Goal: Task Accomplishment & Management: Use online tool/utility

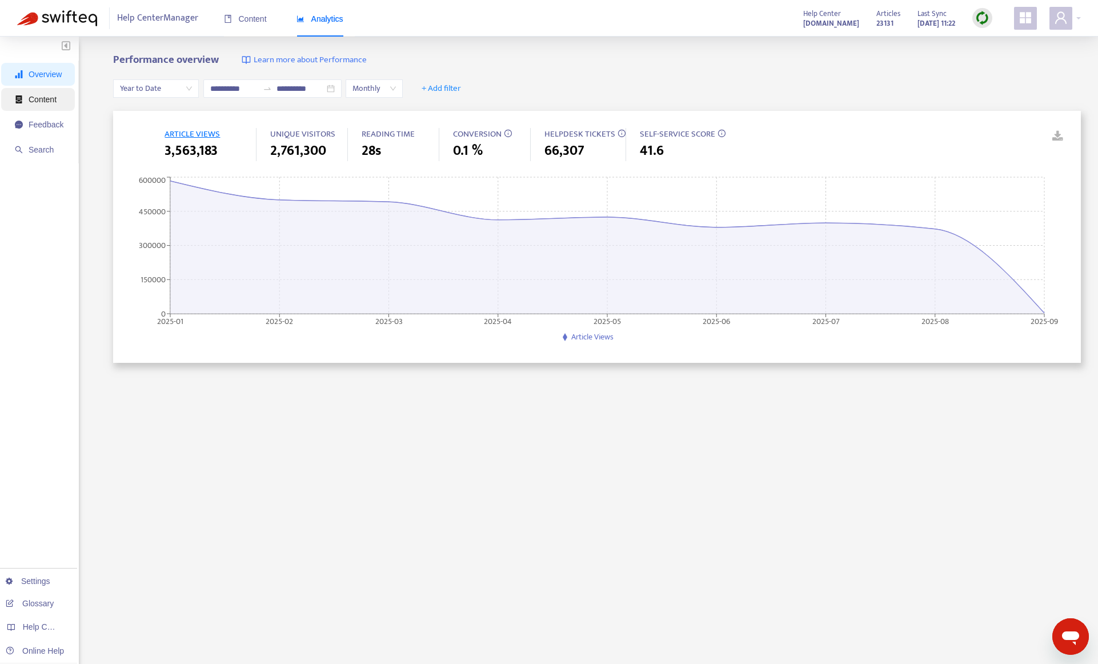
click at [40, 98] on span "Content" at bounding box center [43, 99] width 28 height 9
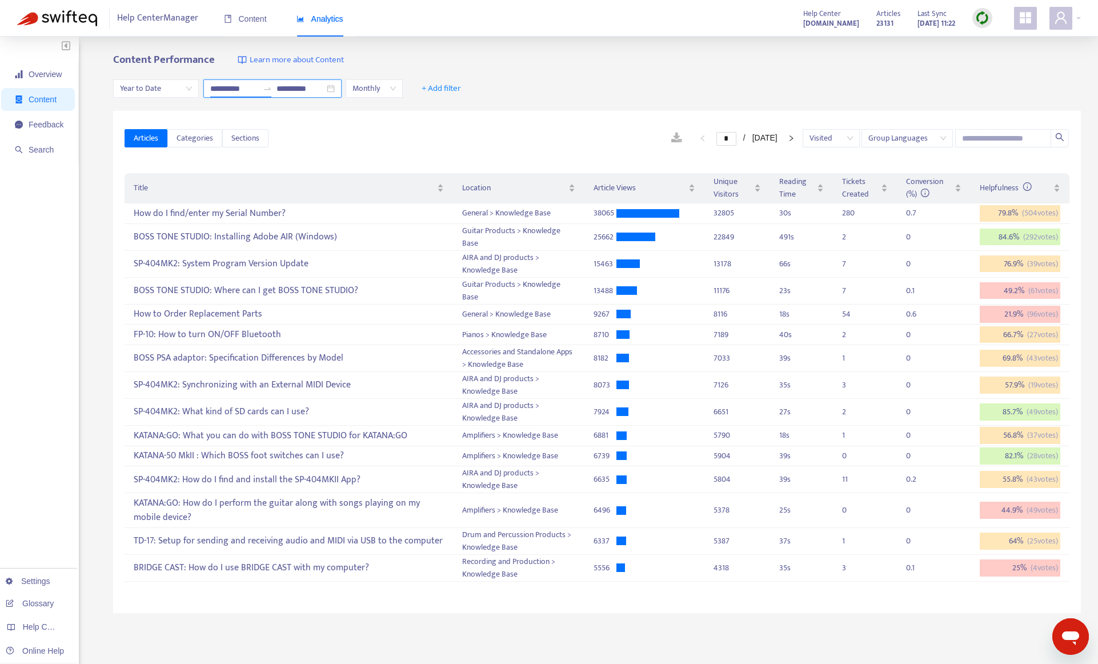
click at [222, 88] on input "**********" at bounding box center [234, 88] width 48 height 13
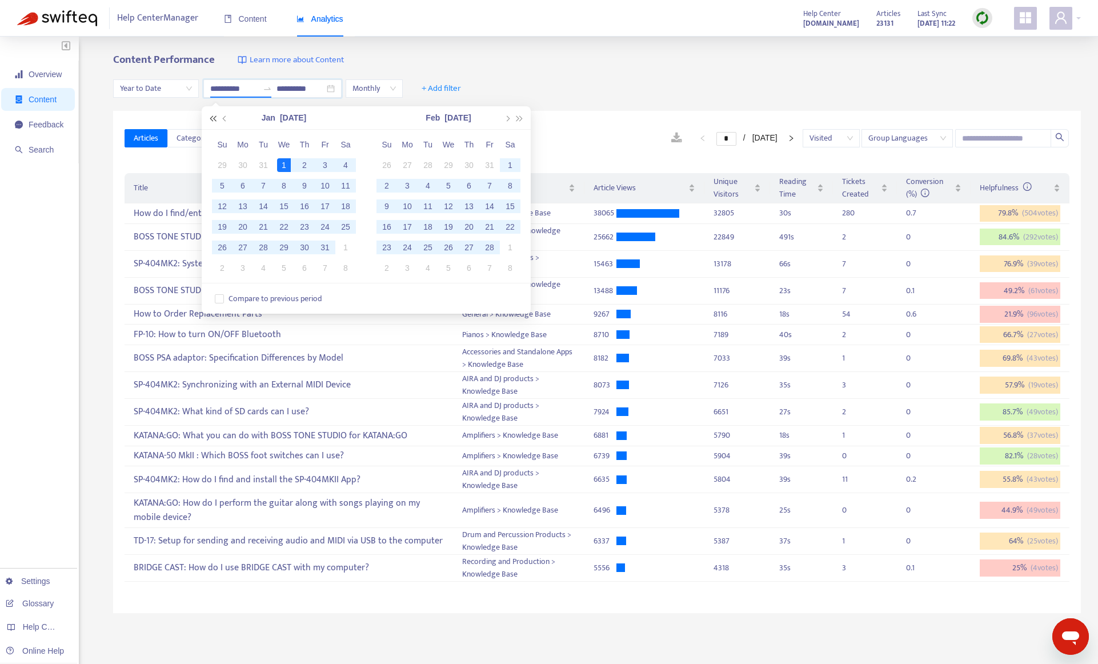
click at [214, 120] on span "button" at bounding box center [213, 118] width 6 height 6
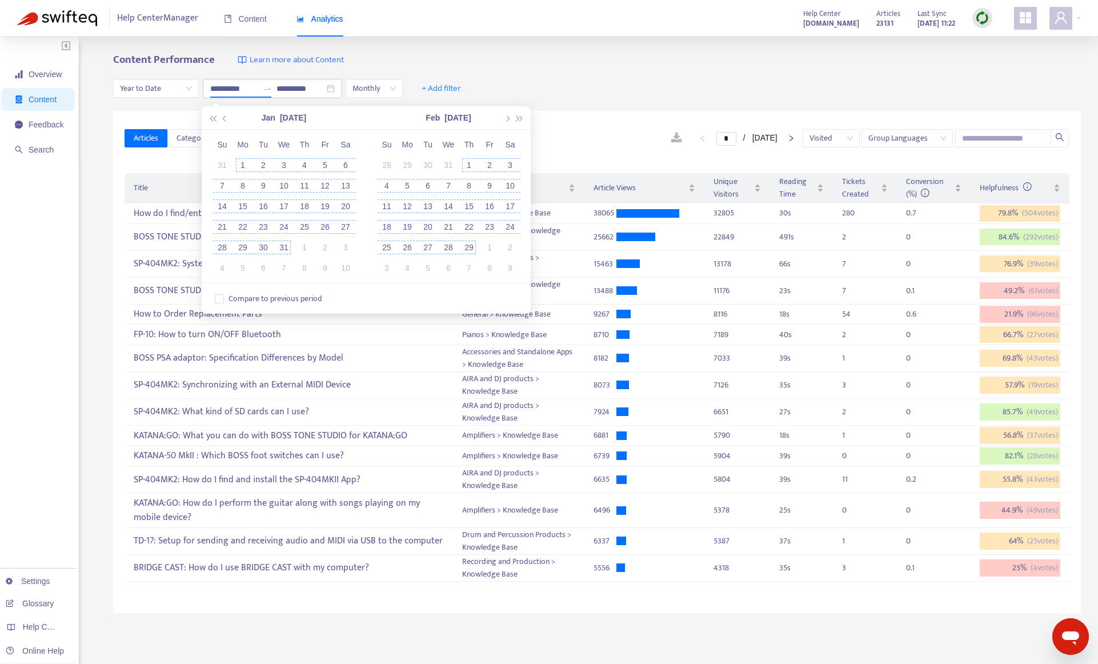
click at [243, 167] on div "1" at bounding box center [243, 165] width 14 height 14
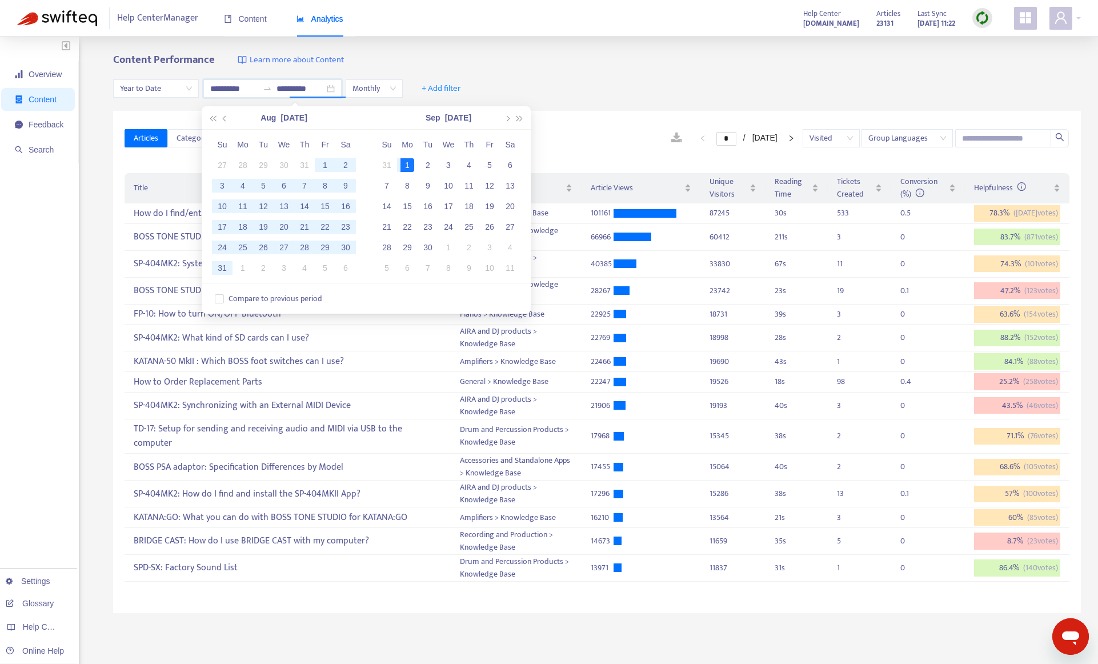
click at [784, 74] on div "**********" at bounding box center [597, 89] width 968 height 44
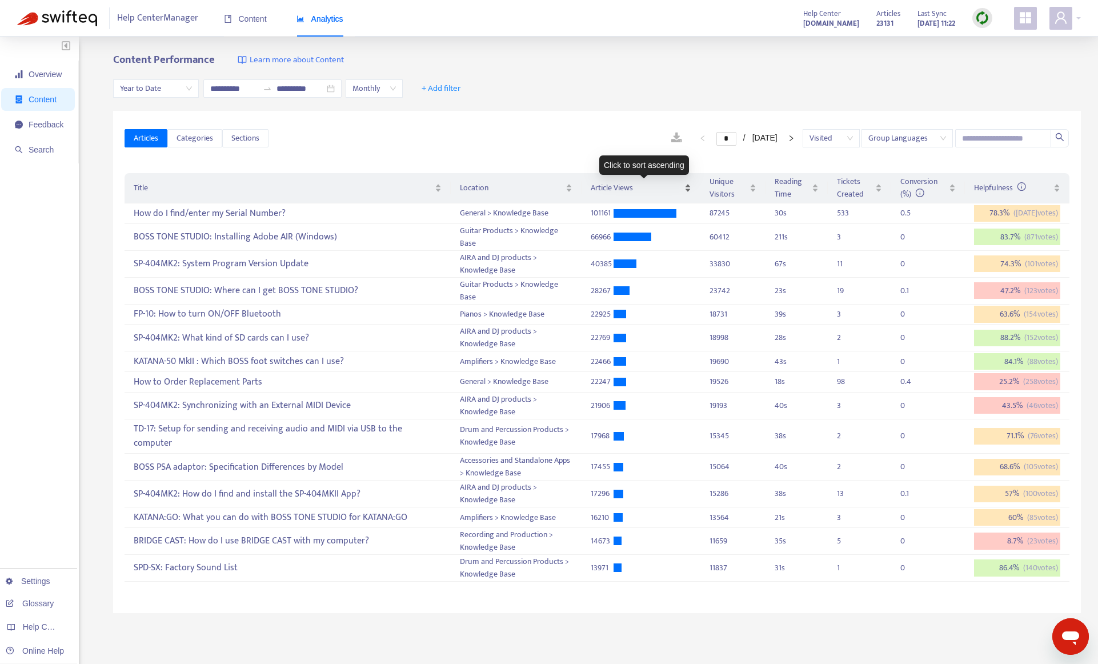
click at [651, 183] on span "Article Views" at bounding box center [636, 188] width 91 height 13
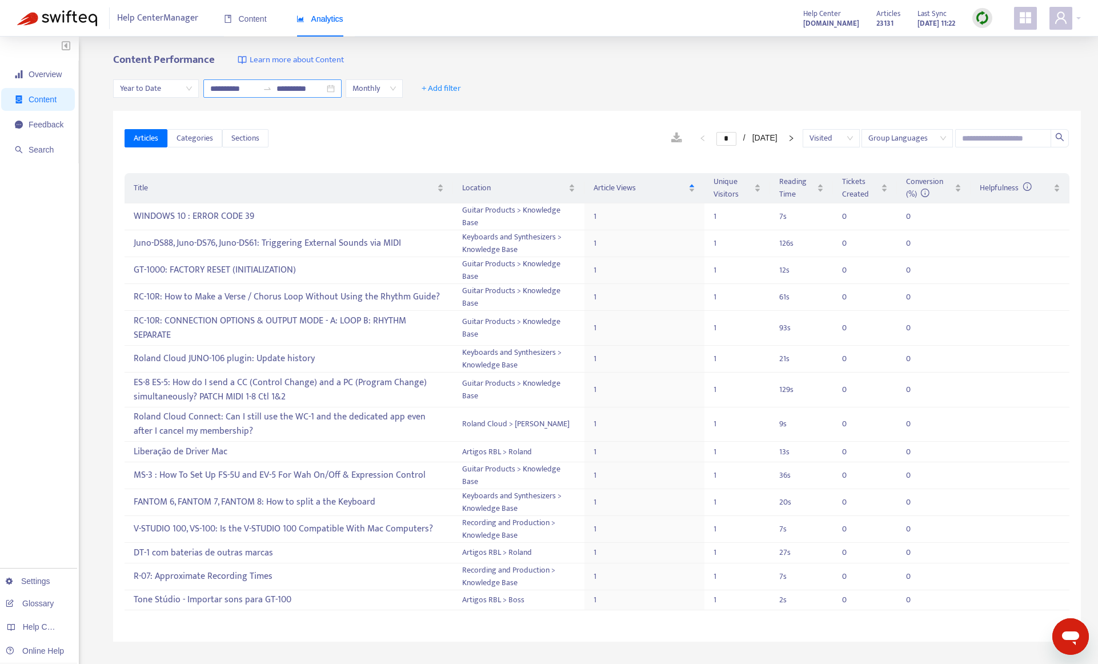
click at [237, 89] on input "**********" at bounding box center [234, 88] width 48 height 13
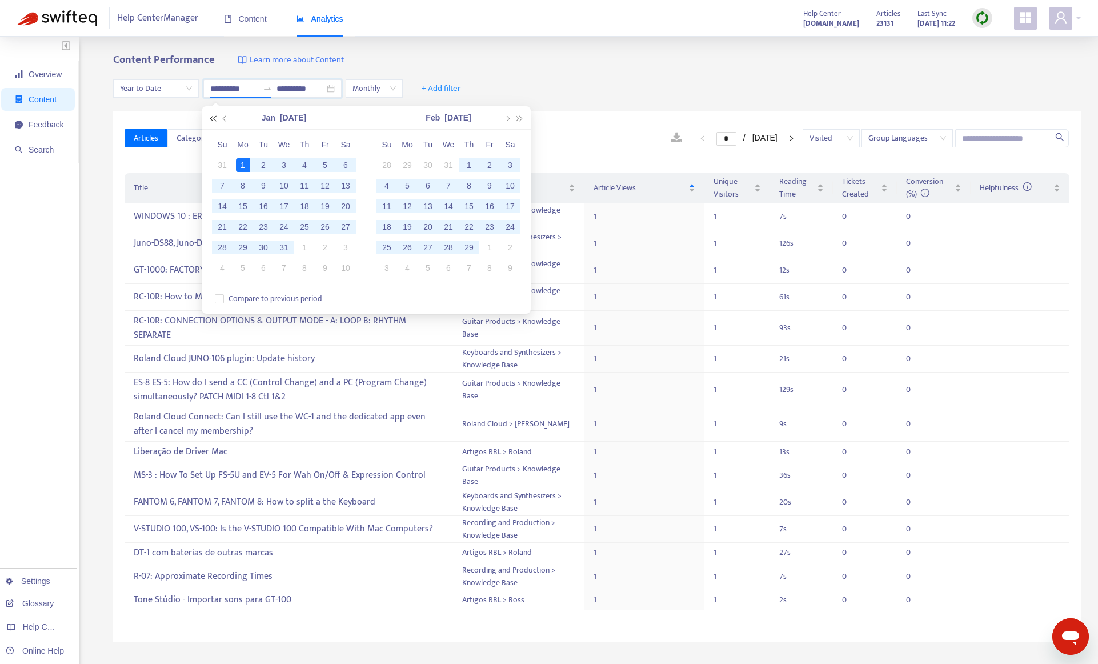
click at [210, 120] on button "button" at bounding box center [212, 117] width 13 height 23
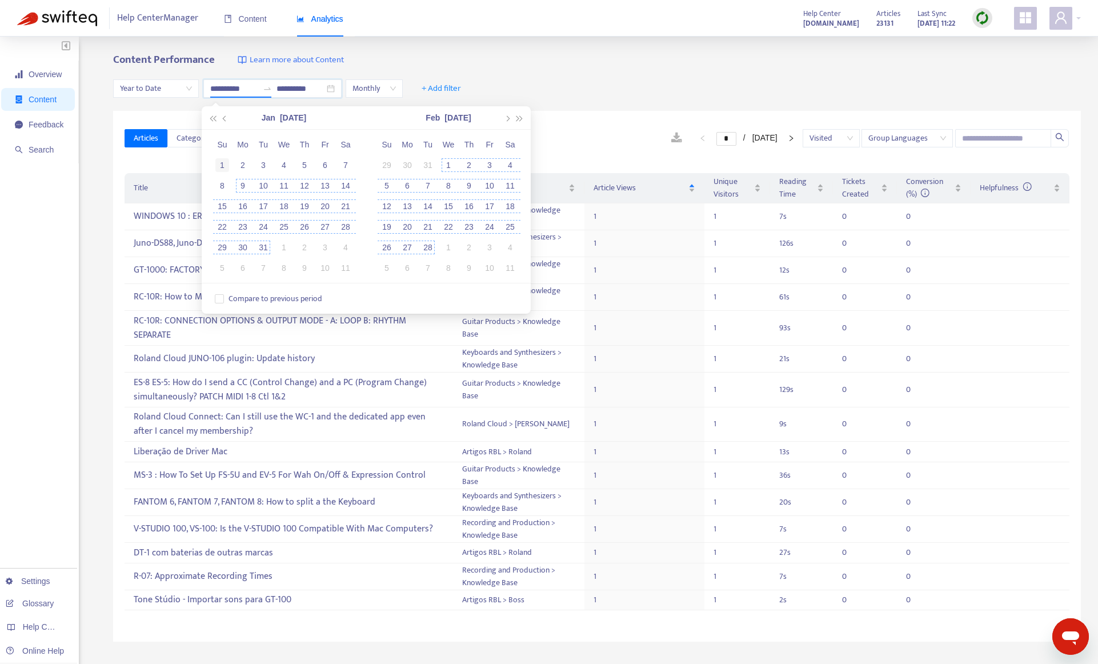
type input "**********"
click at [221, 160] on div "1" at bounding box center [222, 165] width 14 height 14
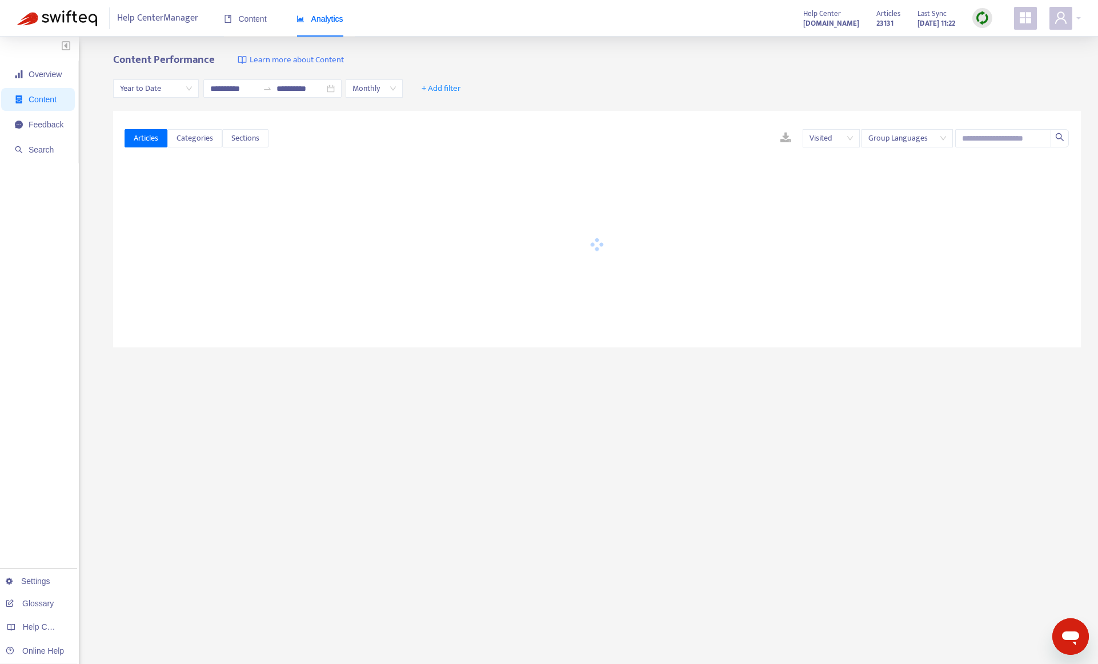
click at [572, 92] on div "**********" at bounding box center [597, 89] width 968 height 44
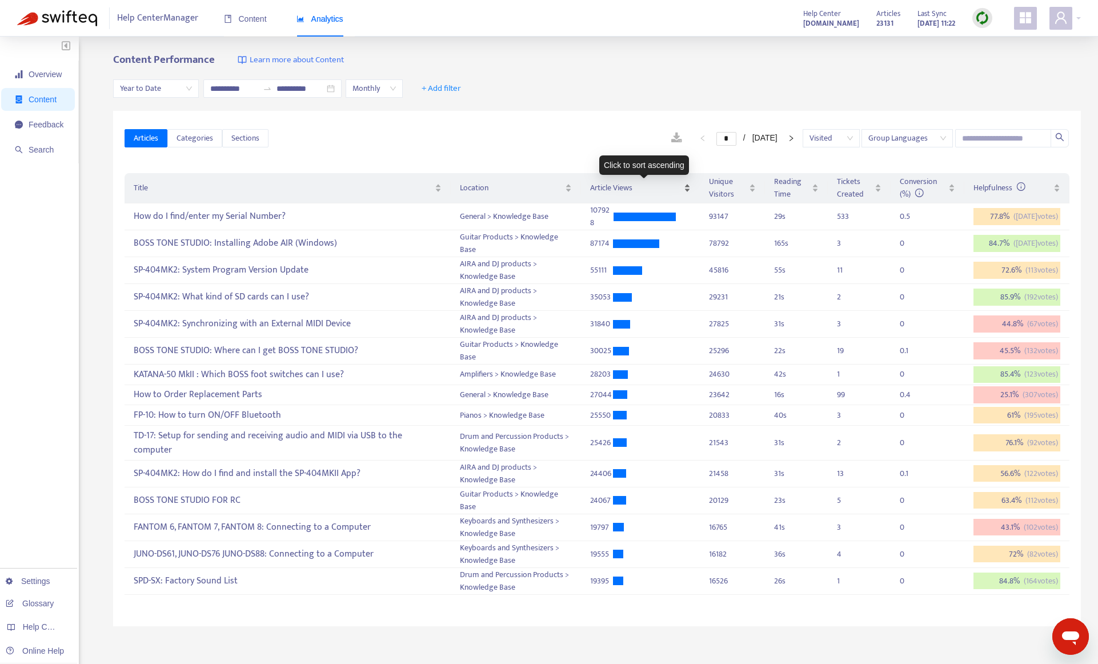
click at [603, 188] on span "Article Views" at bounding box center [635, 188] width 91 height 13
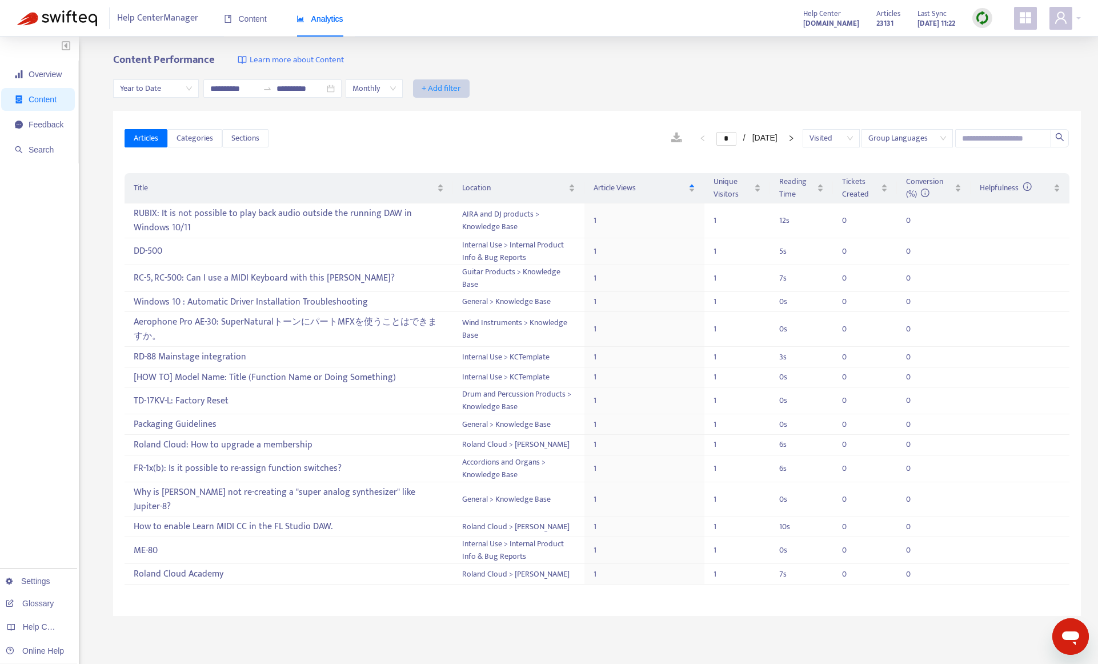
click at [461, 89] on span "+ Add filter" at bounding box center [441, 89] width 39 height 14
click at [896, 140] on span "Group Languages" at bounding box center [907, 138] width 78 height 17
click at [886, 181] on div "Ungroup Languages" at bounding box center [969, 179] width 199 height 13
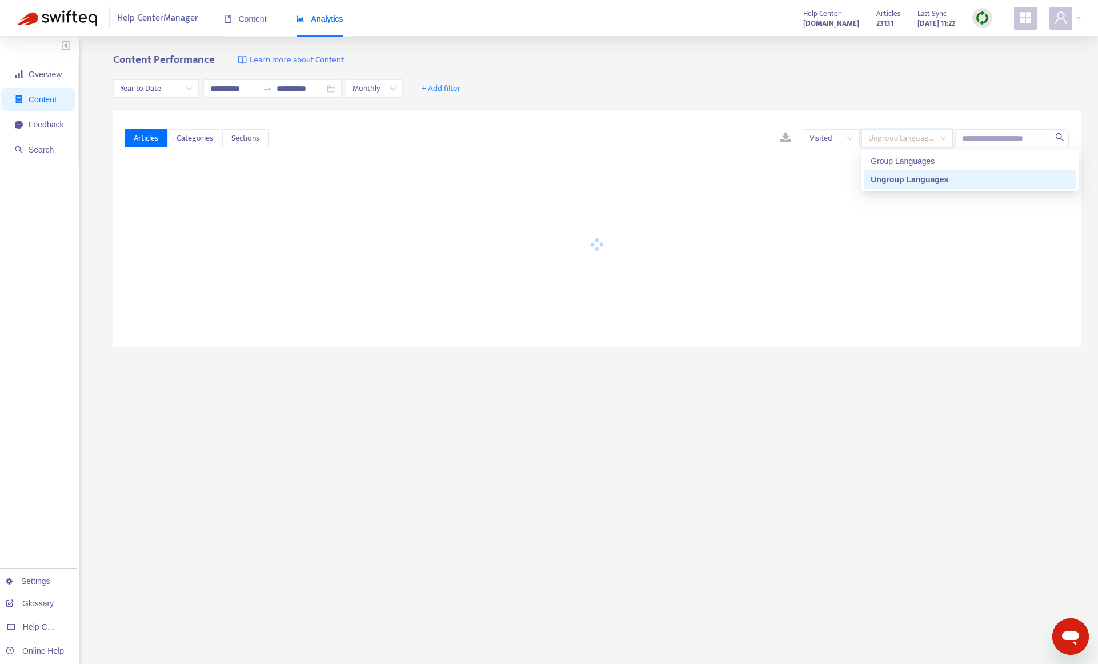
click at [852, 81] on div "**********" at bounding box center [597, 89] width 968 height 44
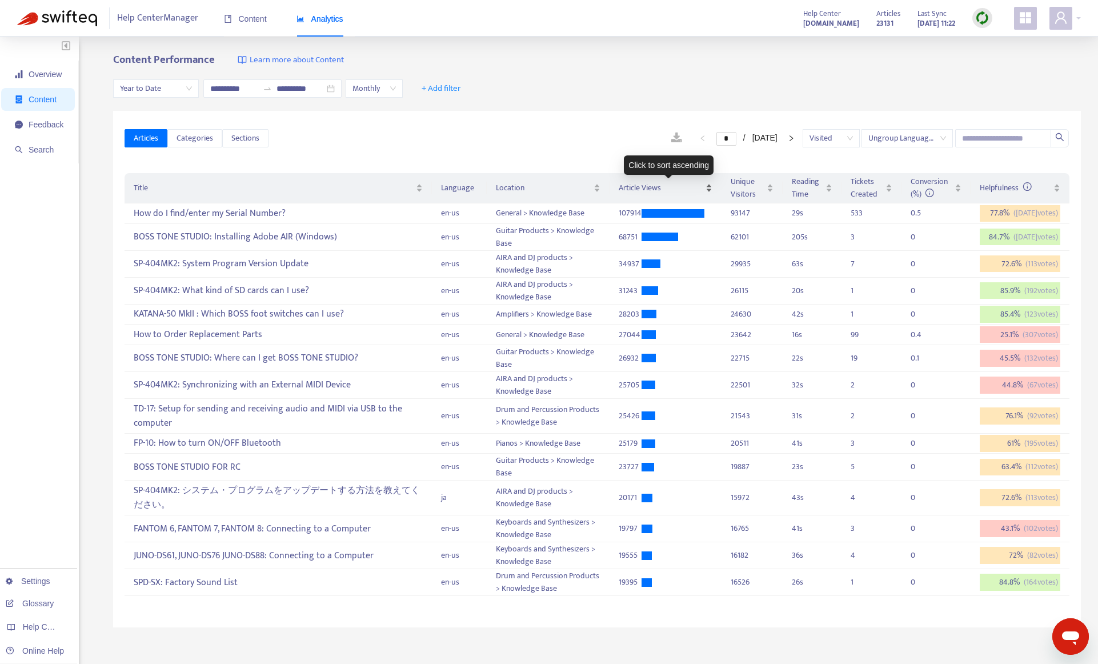
click at [635, 190] on span "Article Views" at bounding box center [661, 188] width 85 height 13
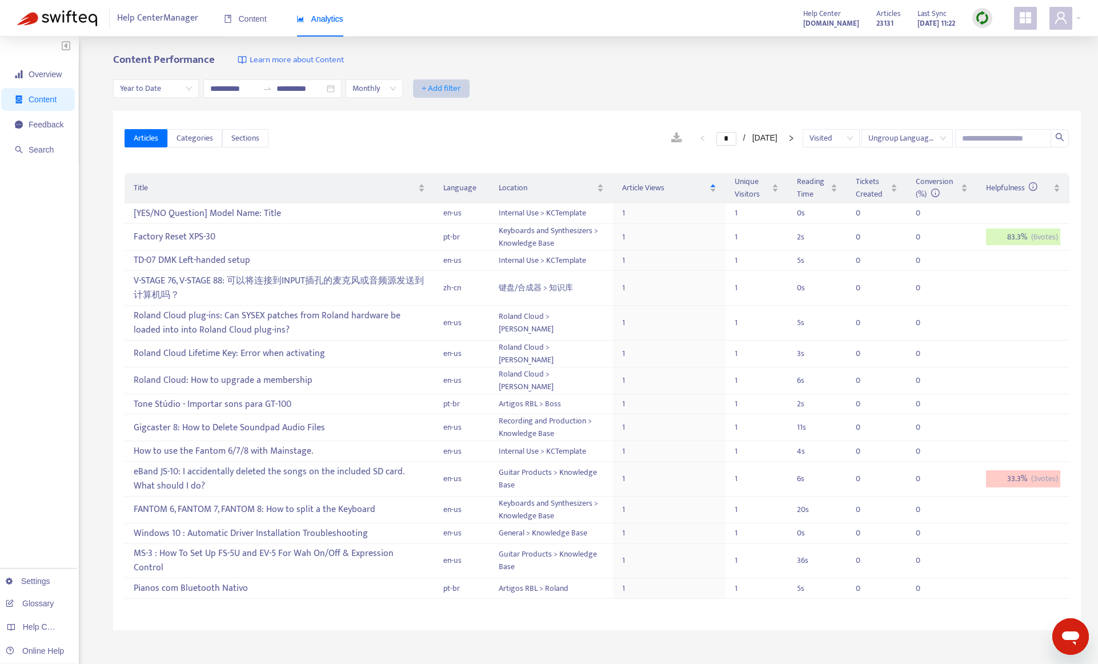
click at [461, 89] on span "+ Add filter" at bounding box center [441, 89] width 39 height 14
click at [608, 141] on div "* / [DATE] Visited Ungroup Languages" at bounding box center [668, 138] width 801 height 18
click at [459, 93] on span "+ Add filter" at bounding box center [441, 89] width 39 height 14
click at [548, 139] on div "* / [DATE] Visited Ungroup Languages" at bounding box center [668, 138] width 801 height 18
click at [537, 104] on div "**********" at bounding box center [597, 89] width 968 height 44
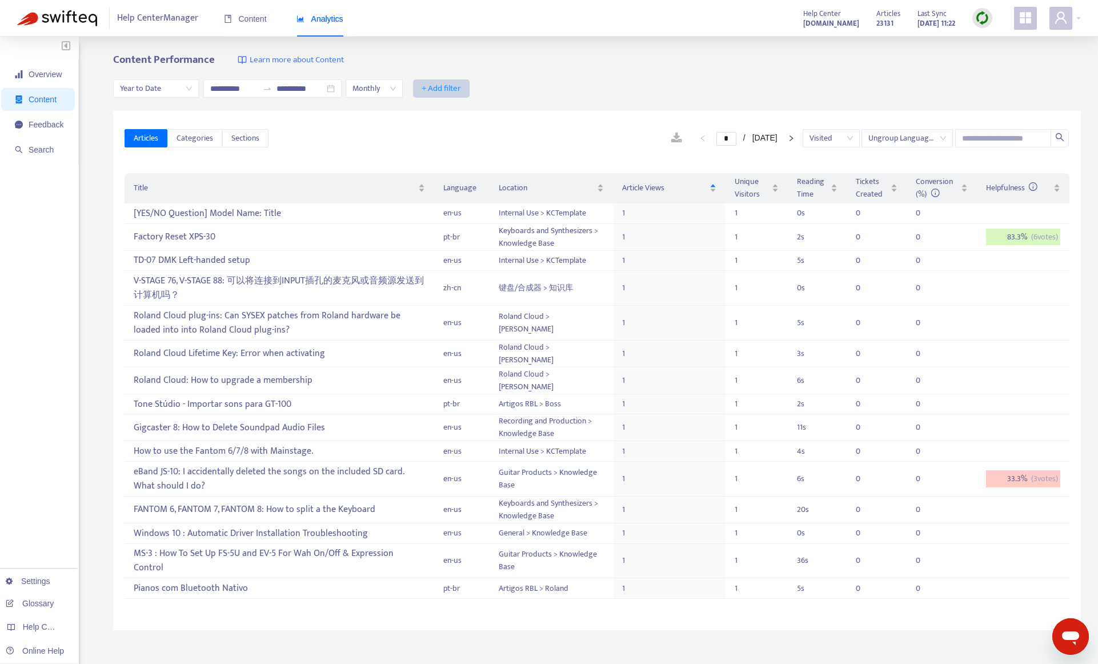
click at [457, 91] on span "+ Add filter" at bounding box center [441, 89] width 39 height 14
click at [586, 111] on div "Articles Categories Sections * / [DATE] Visited Ungroup Languages Title Languag…" at bounding box center [597, 370] width 968 height 519
click at [324, 92] on input "**********" at bounding box center [300, 88] width 48 height 13
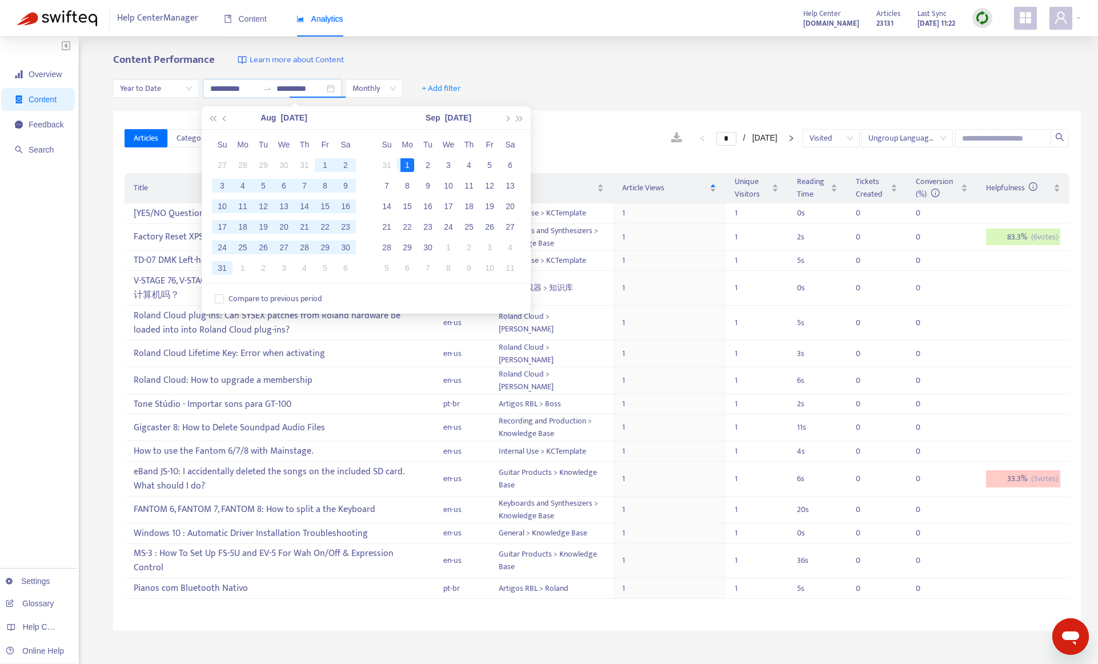
click at [572, 94] on div "**********" at bounding box center [597, 89] width 968 height 44
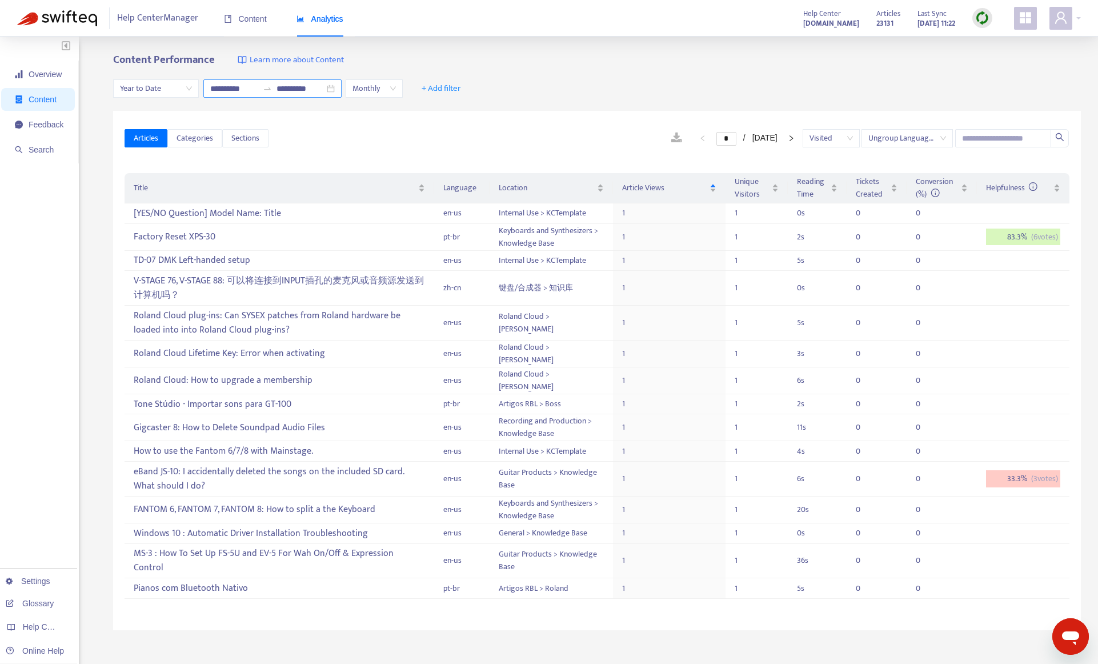
click at [292, 89] on input "**********" at bounding box center [300, 88] width 48 height 13
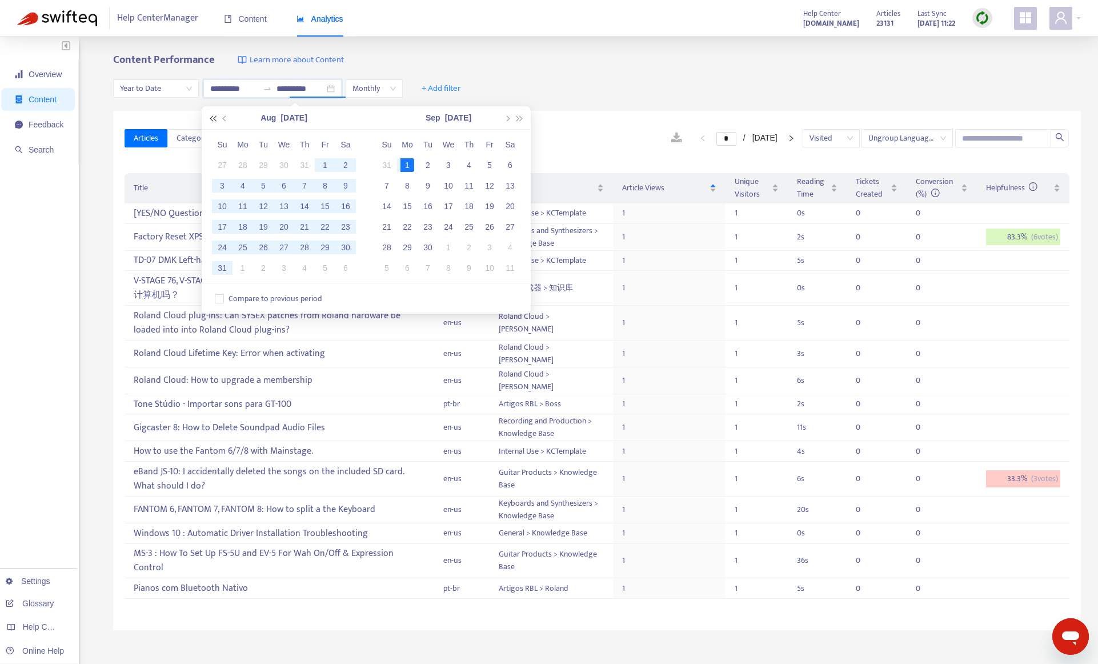
click at [211, 121] on button "button" at bounding box center [212, 117] width 13 height 23
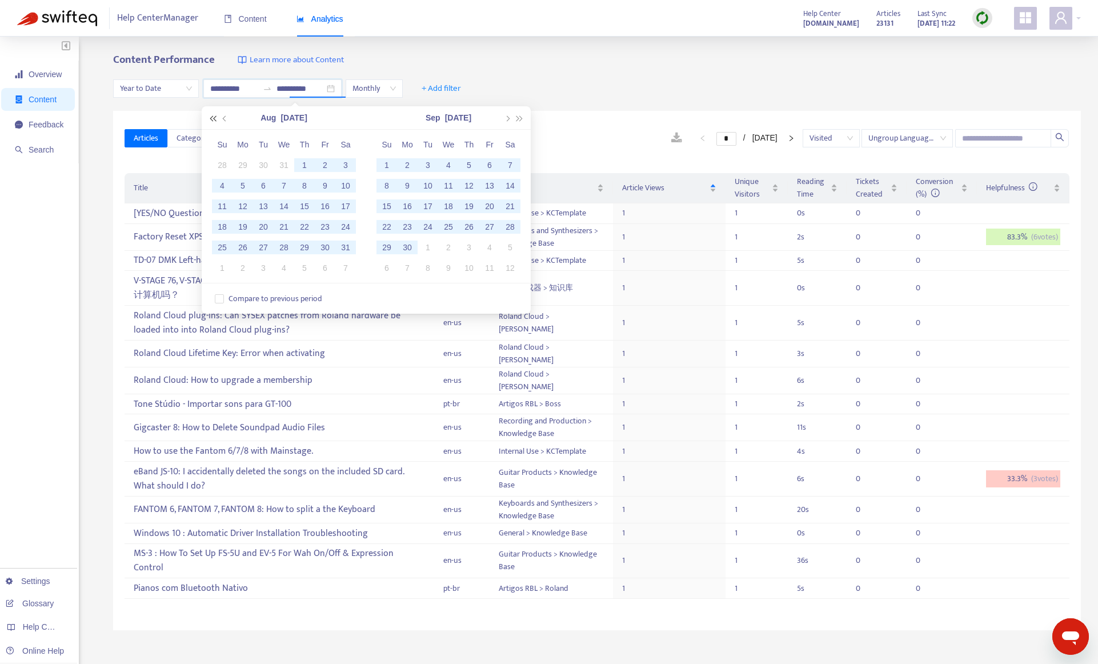
click at [211, 121] on button "button" at bounding box center [212, 117] width 13 height 23
click at [508, 119] on span "button" at bounding box center [507, 118] width 6 height 6
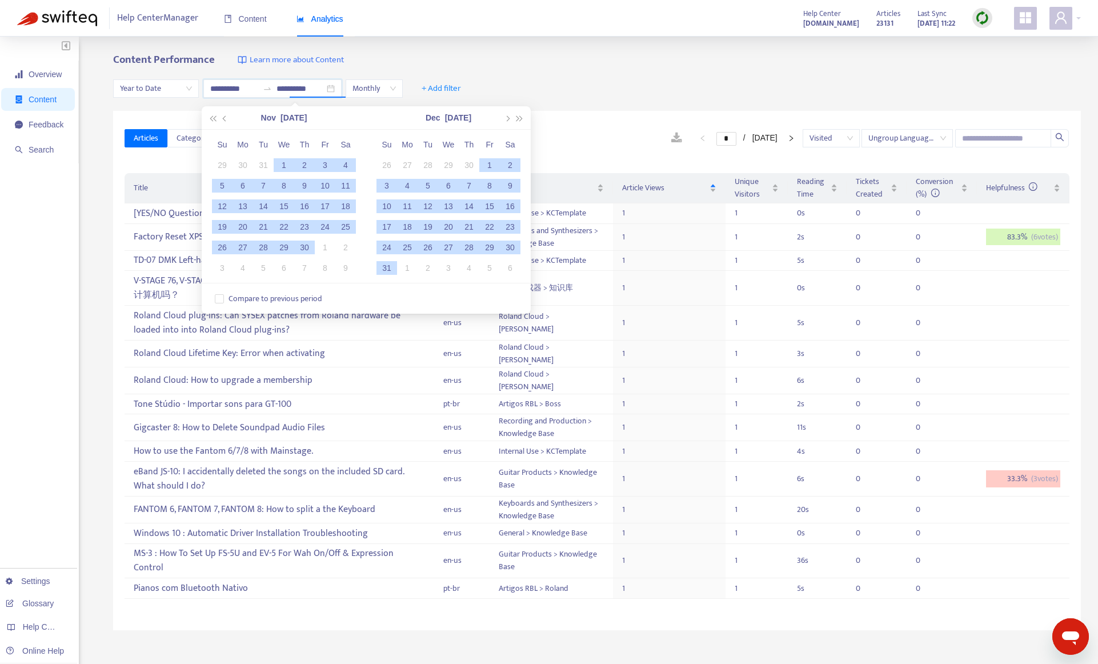
click at [384, 266] on div "31" at bounding box center [387, 268] width 14 height 14
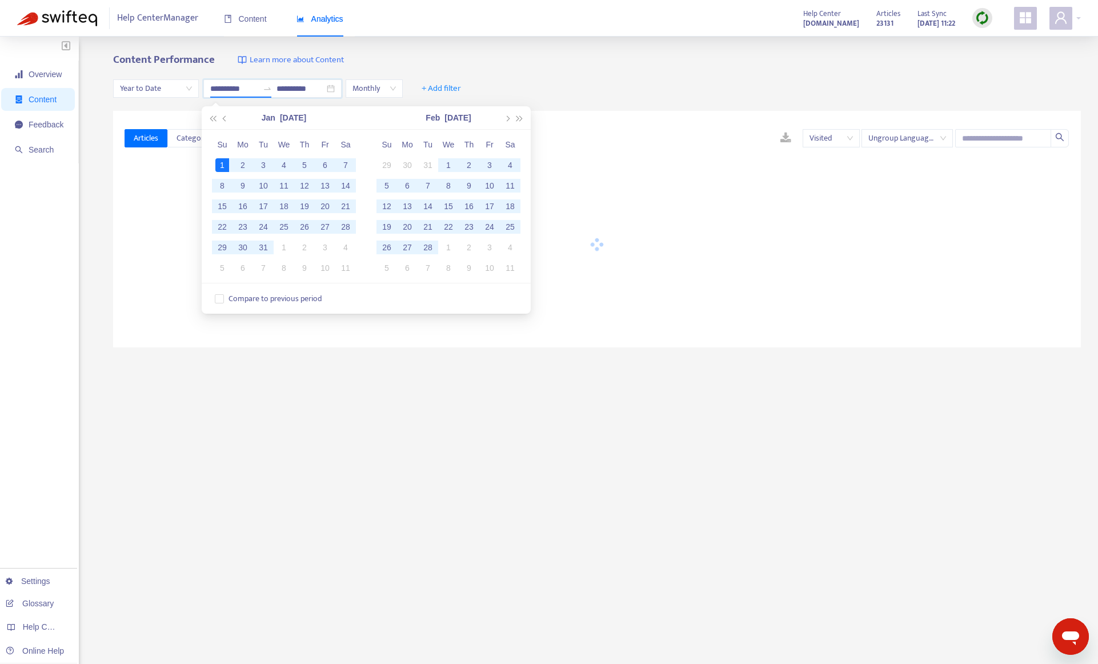
click at [605, 85] on div "**********" at bounding box center [597, 89] width 968 height 44
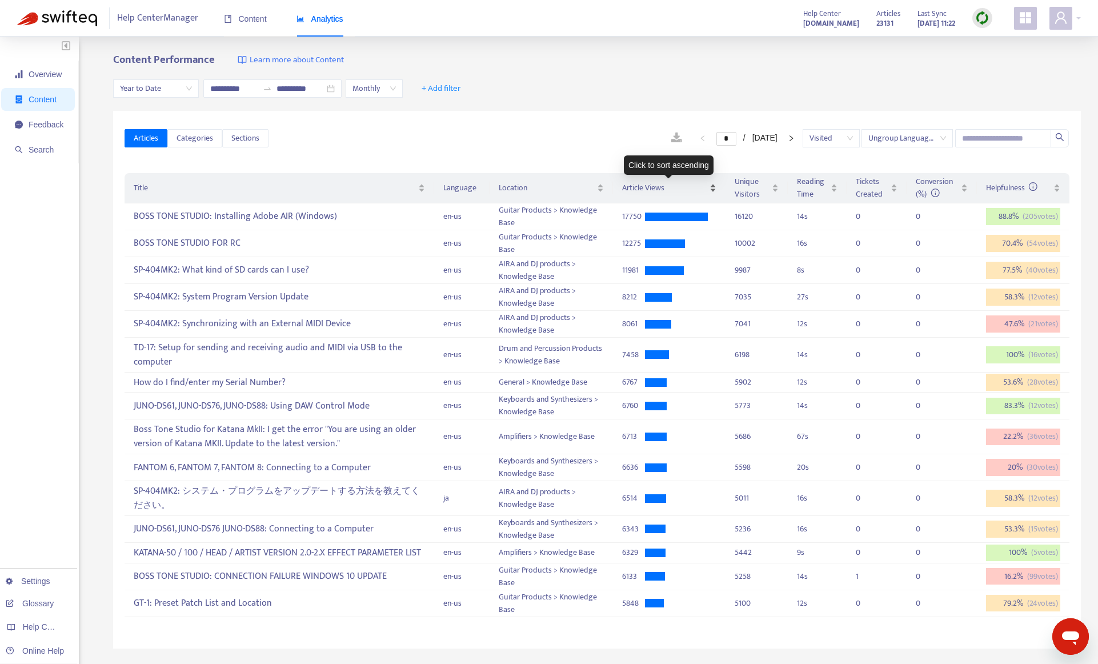
click at [667, 194] on div "Article Views" at bounding box center [669, 188] width 94 height 13
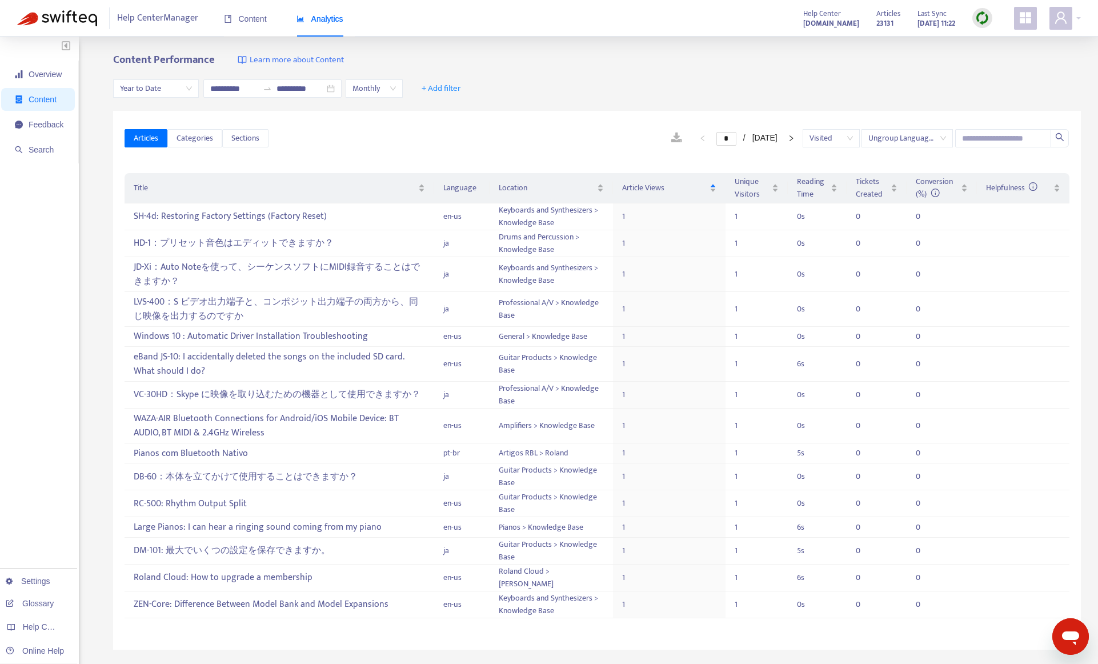
click at [664, 141] on link at bounding box center [677, 138] width 34 height 17
click at [308, 94] on input "**********" at bounding box center [300, 88] width 48 height 13
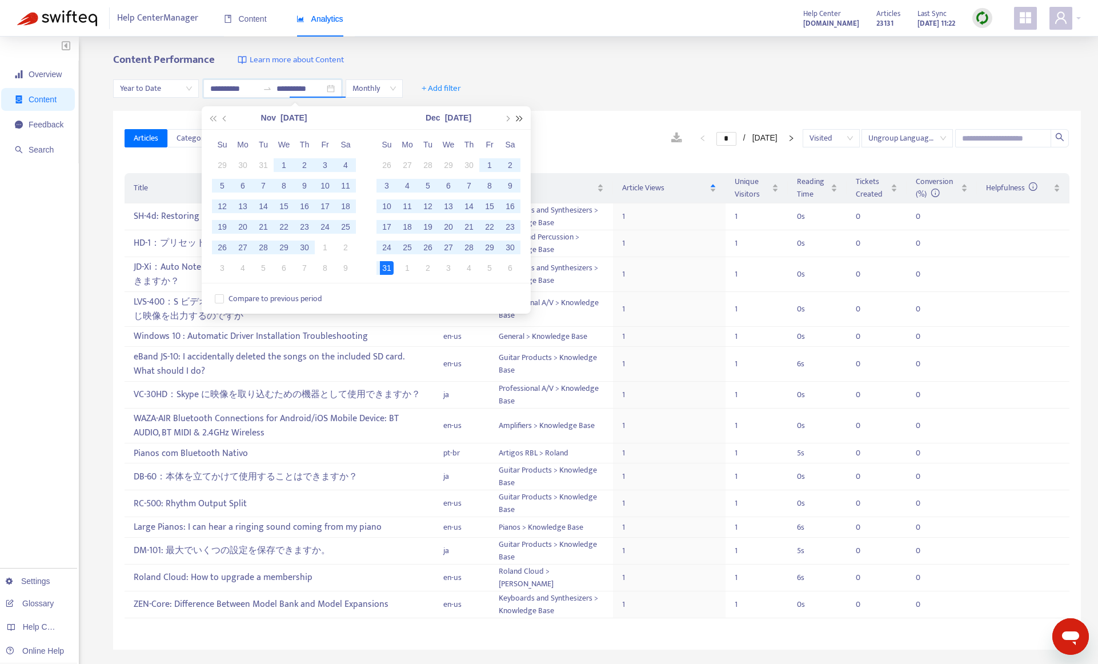
click at [517, 121] on span "button" at bounding box center [520, 118] width 6 height 6
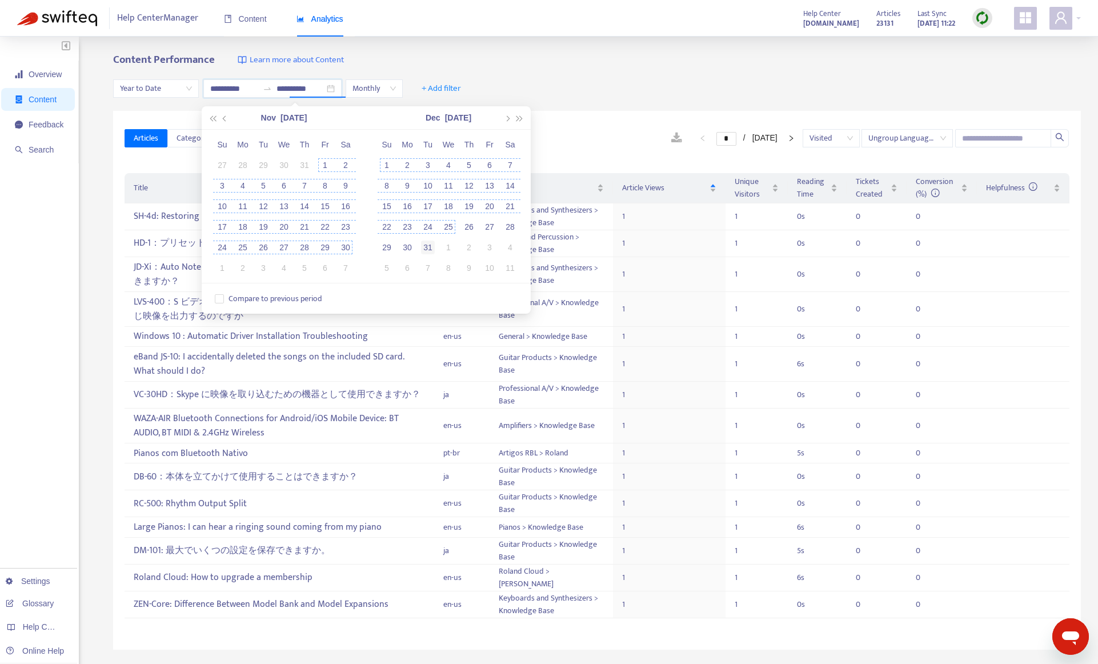
type input "**********"
click at [432, 247] on div "31" at bounding box center [428, 247] width 14 height 14
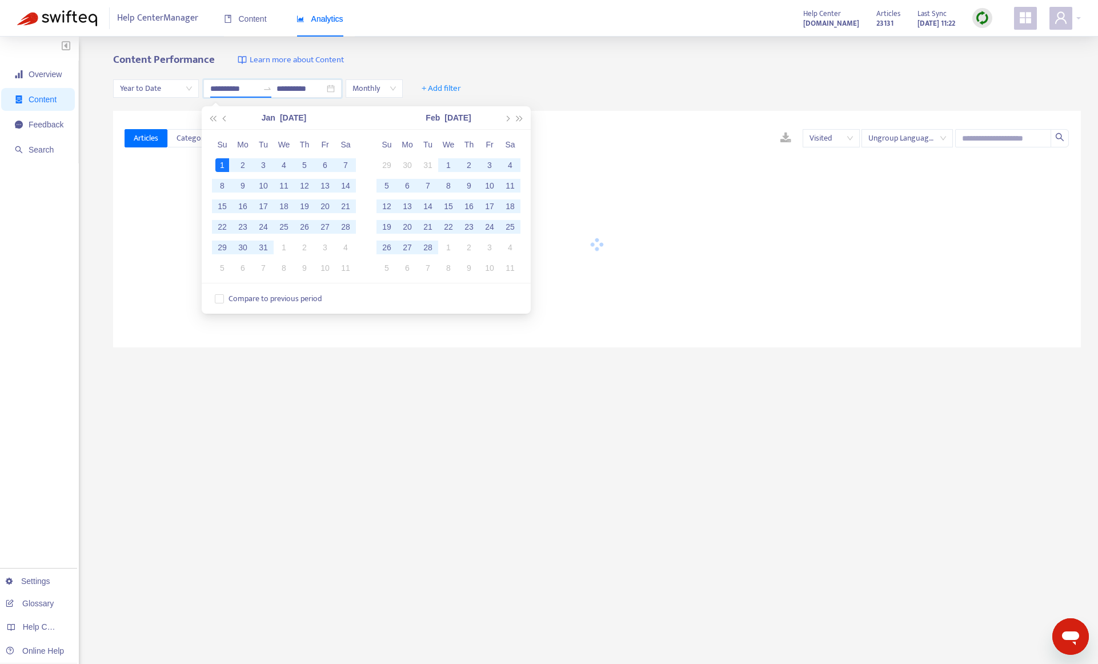
click at [613, 73] on div "**********" at bounding box center [597, 89] width 968 height 44
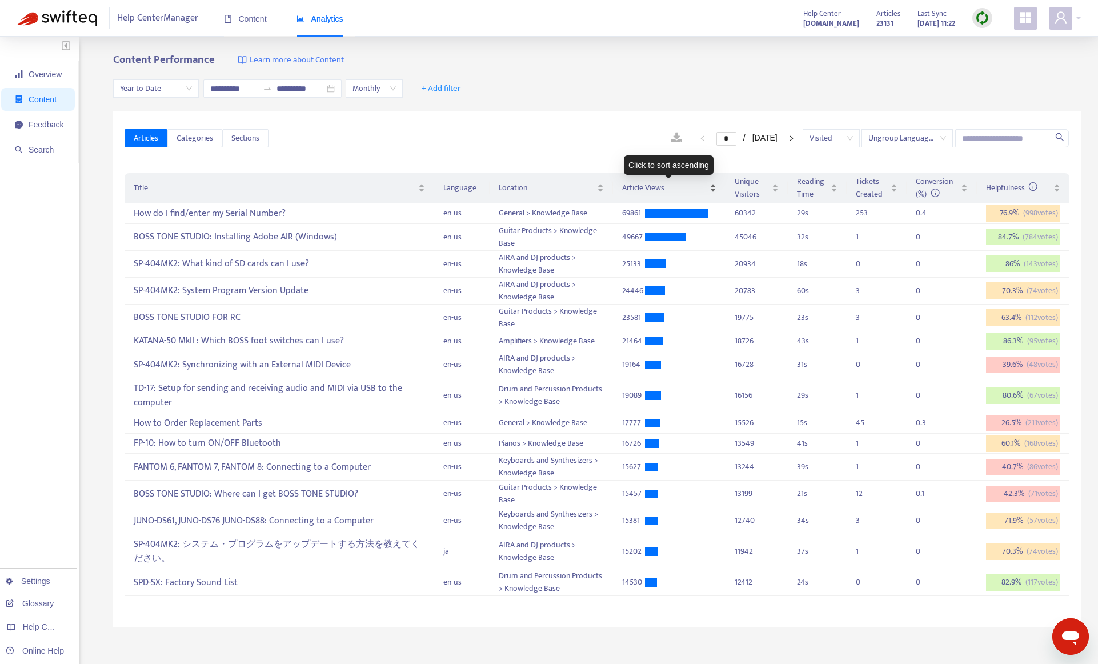
click at [644, 189] on span "Article Views" at bounding box center [664, 188] width 85 height 13
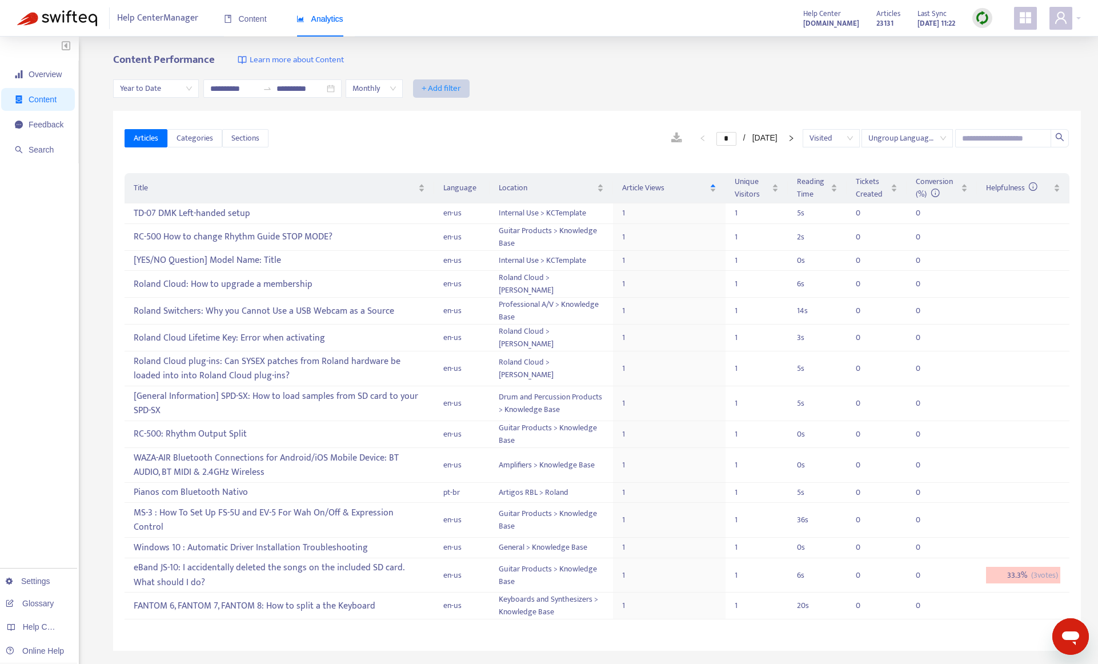
click at [461, 93] on span "+ Add filter" at bounding box center [441, 89] width 39 height 14
click at [561, 121] on div "Articles Categories Sections * / [DATE] Visited Ungroup Languages" at bounding box center [597, 139] width 945 height 44
click at [789, 136] on icon "right" at bounding box center [791, 138] width 7 height 7
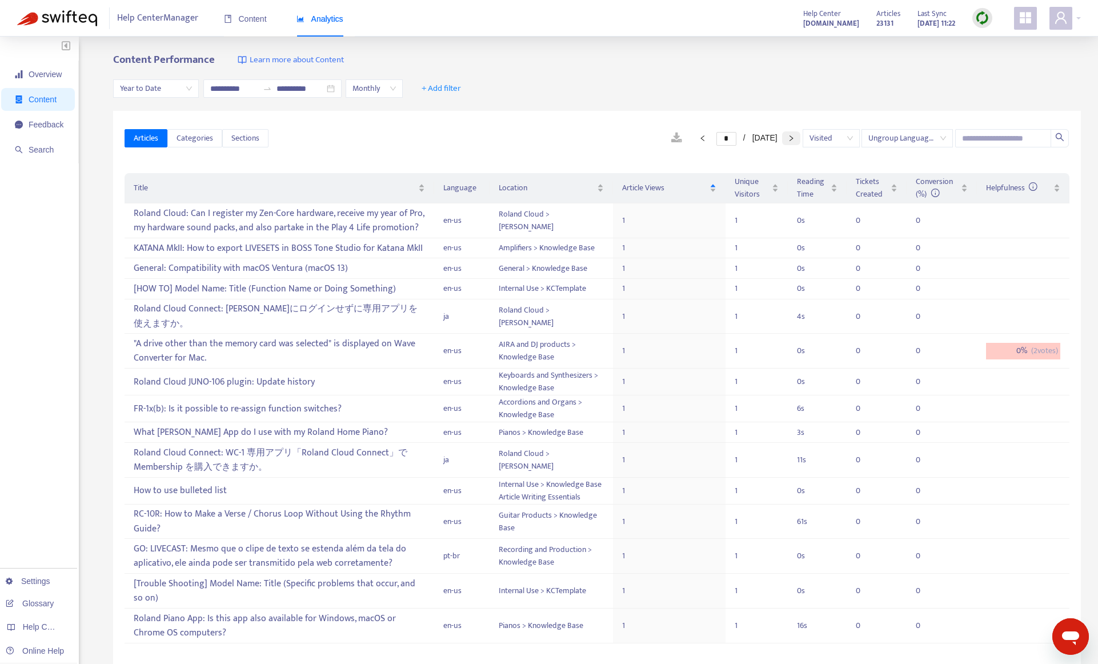
click at [788, 137] on icon "right" at bounding box center [791, 138] width 7 height 7
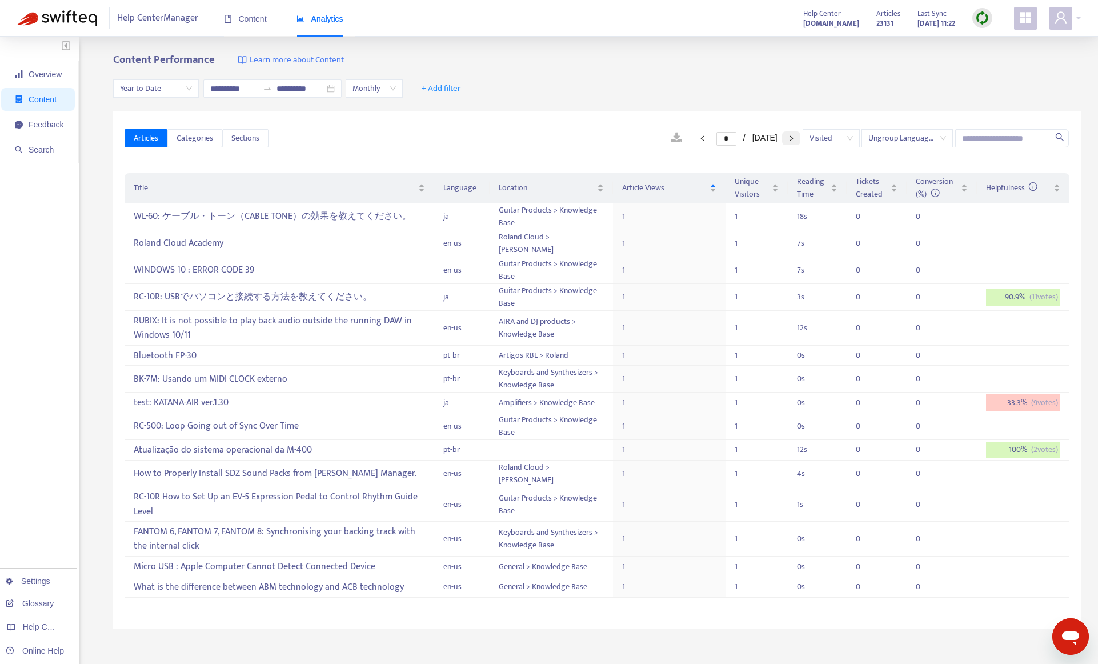
click at [788, 137] on icon "right" at bounding box center [791, 138] width 7 height 7
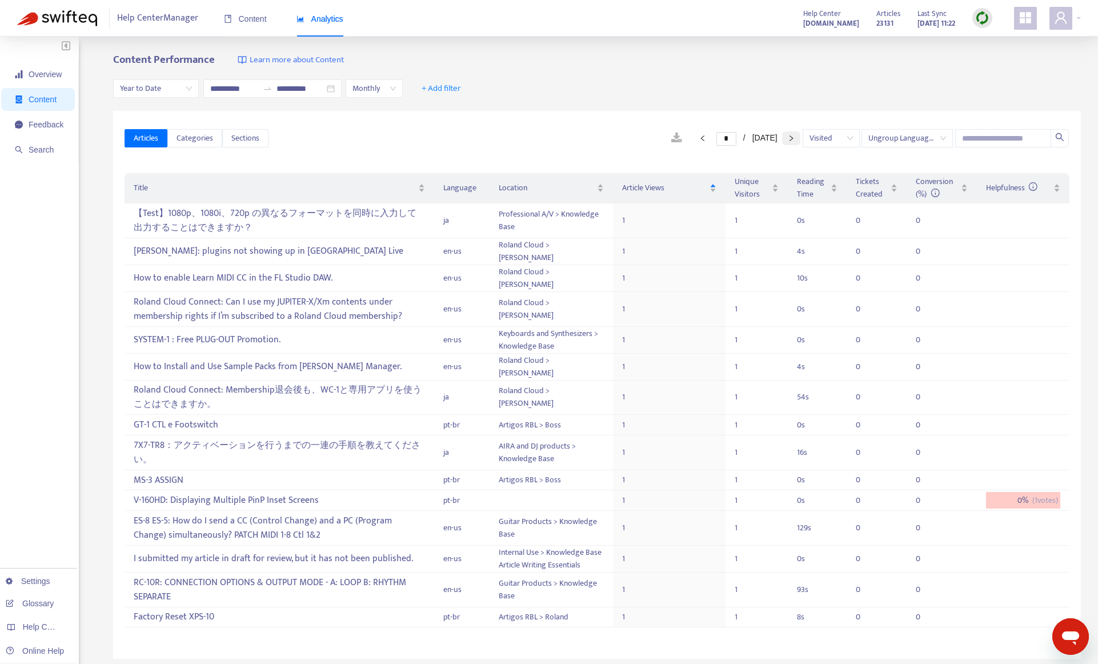
click at [788, 137] on icon "right" at bounding box center [791, 138] width 7 height 7
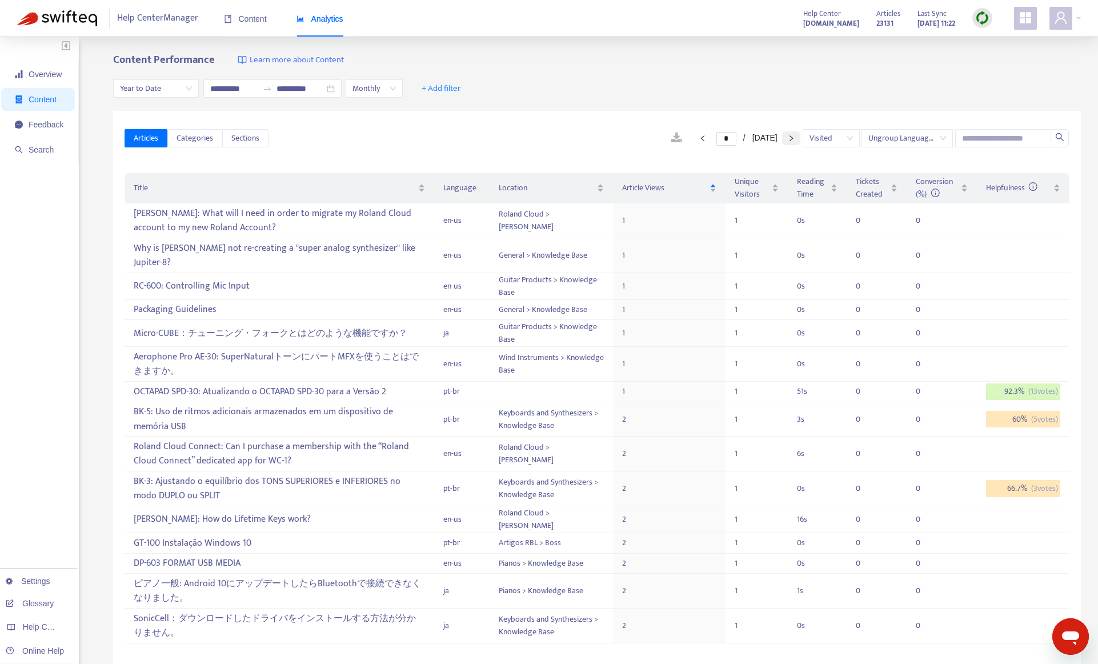
click at [788, 142] on button "button" at bounding box center [791, 138] width 18 height 14
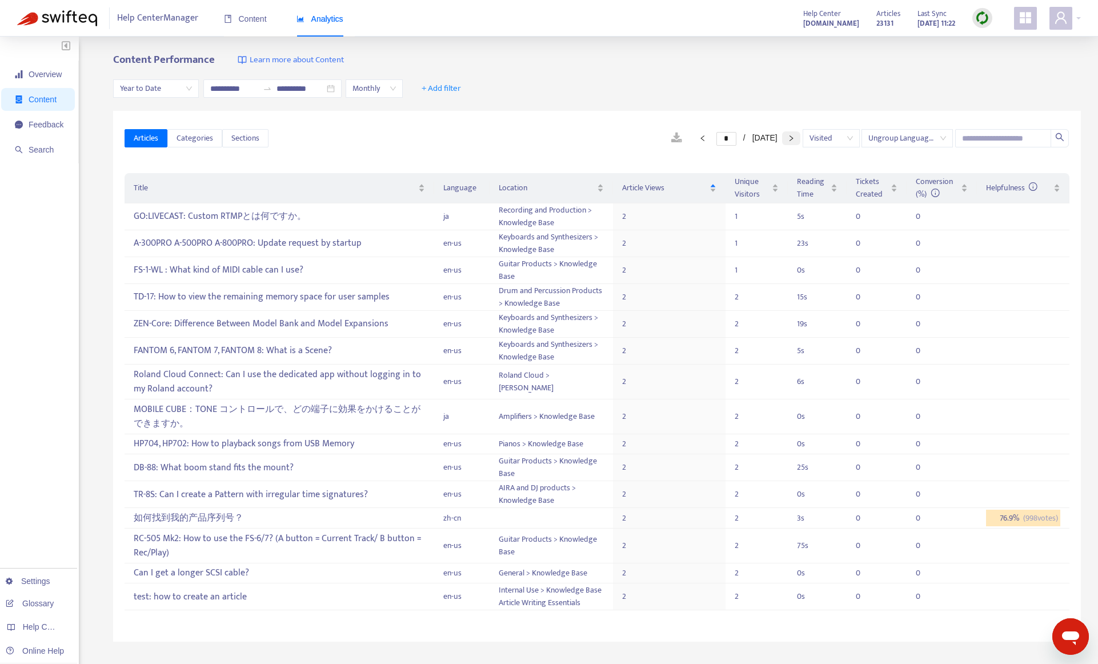
click at [788, 138] on icon "right" at bounding box center [791, 138] width 7 height 7
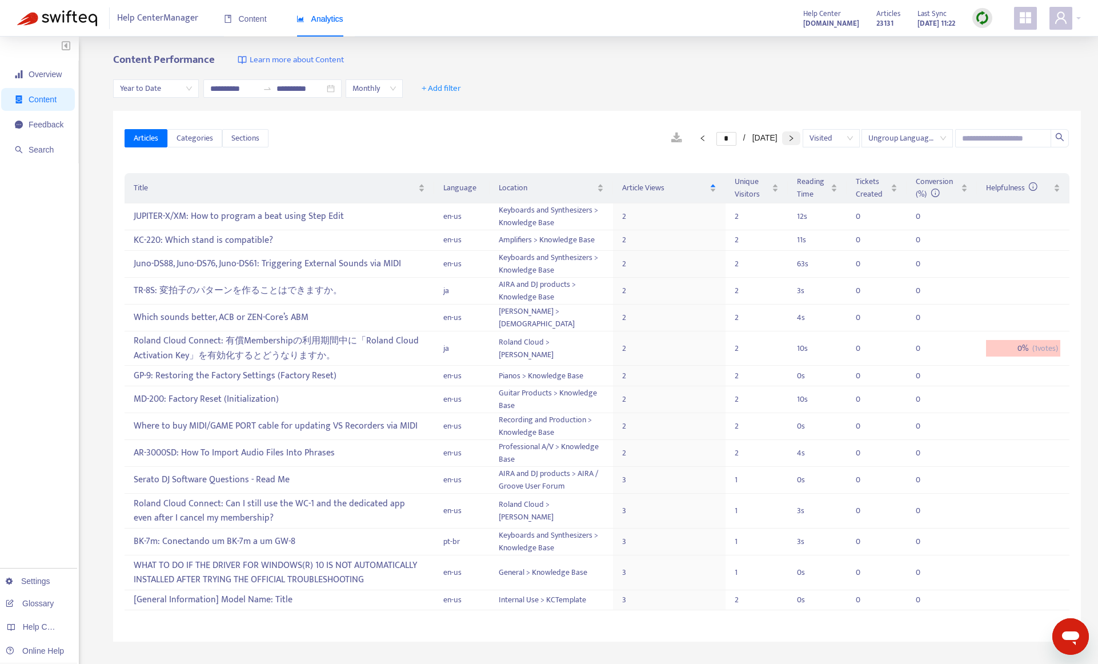
click at [790, 136] on icon "right" at bounding box center [790, 138] width 3 height 6
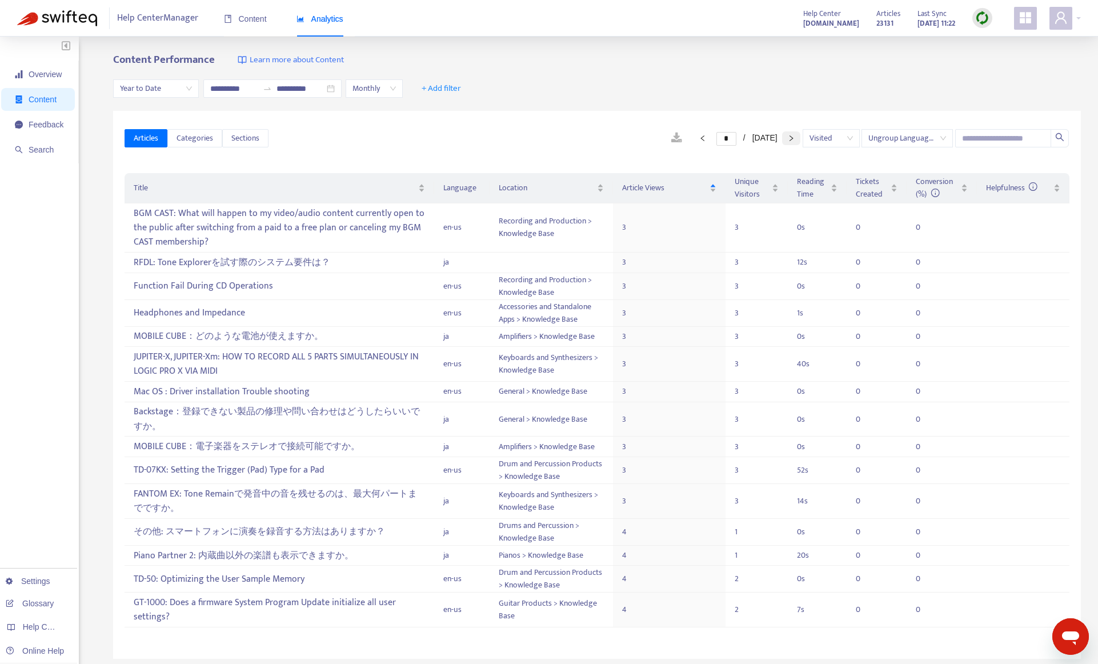
click at [790, 139] on icon "right" at bounding box center [790, 138] width 3 height 6
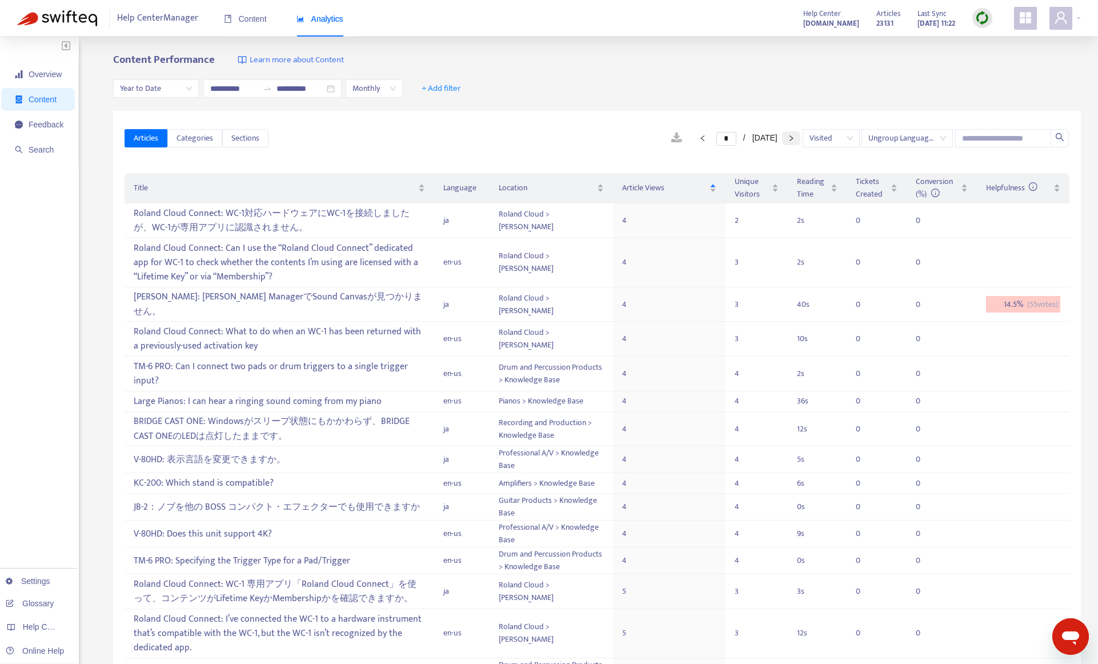
click at [790, 141] on icon "right" at bounding box center [791, 138] width 7 height 7
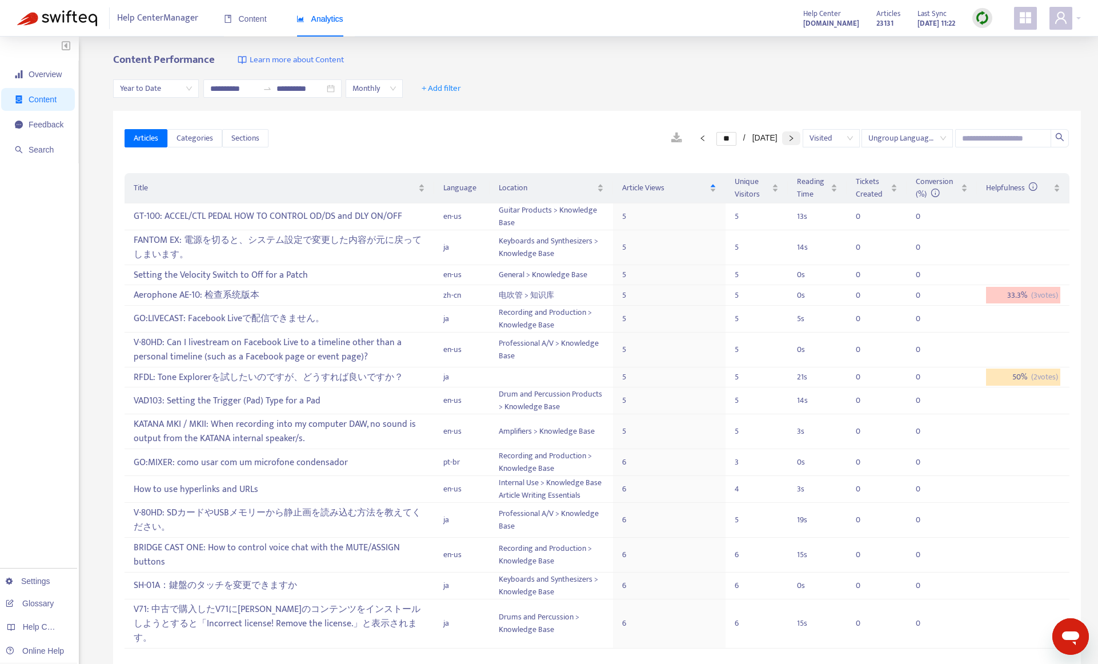
click at [790, 142] on button "button" at bounding box center [791, 138] width 18 height 14
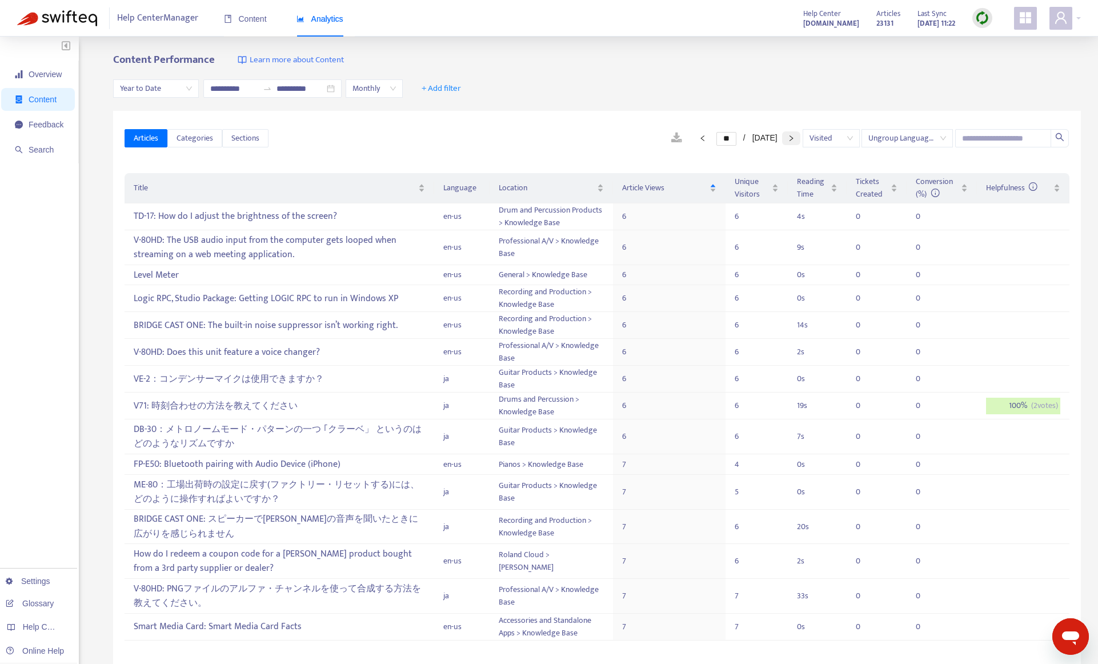
click at [790, 142] on button "button" at bounding box center [791, 138] width 18 height 14
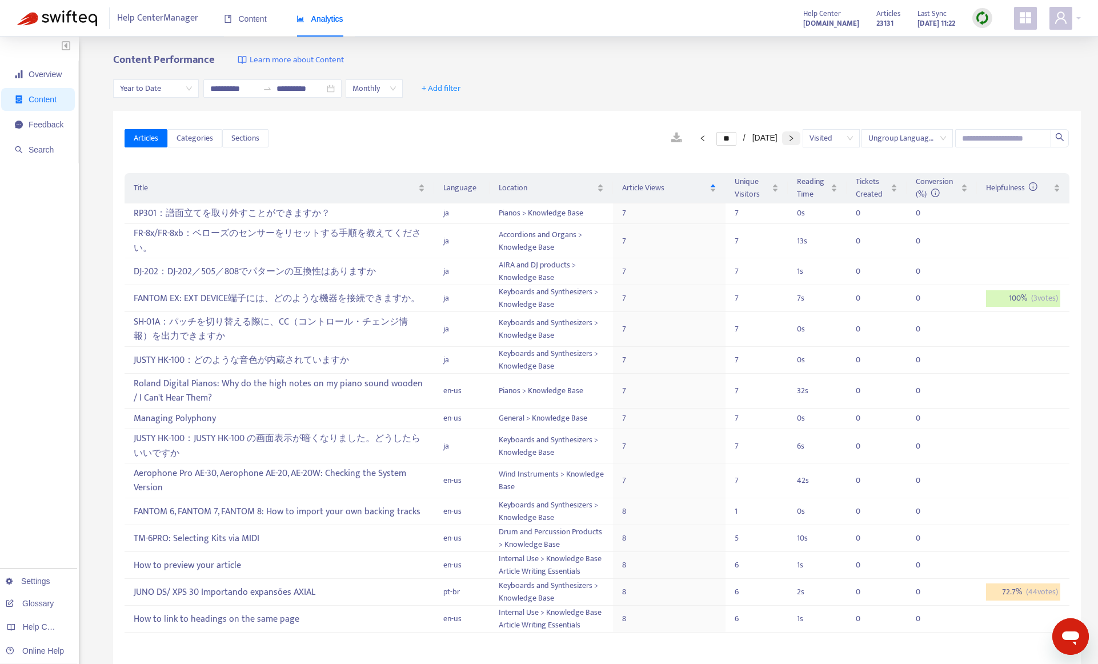
click at [790, 142] on button "button" at bounding box center [791, 138] width 18 height 14
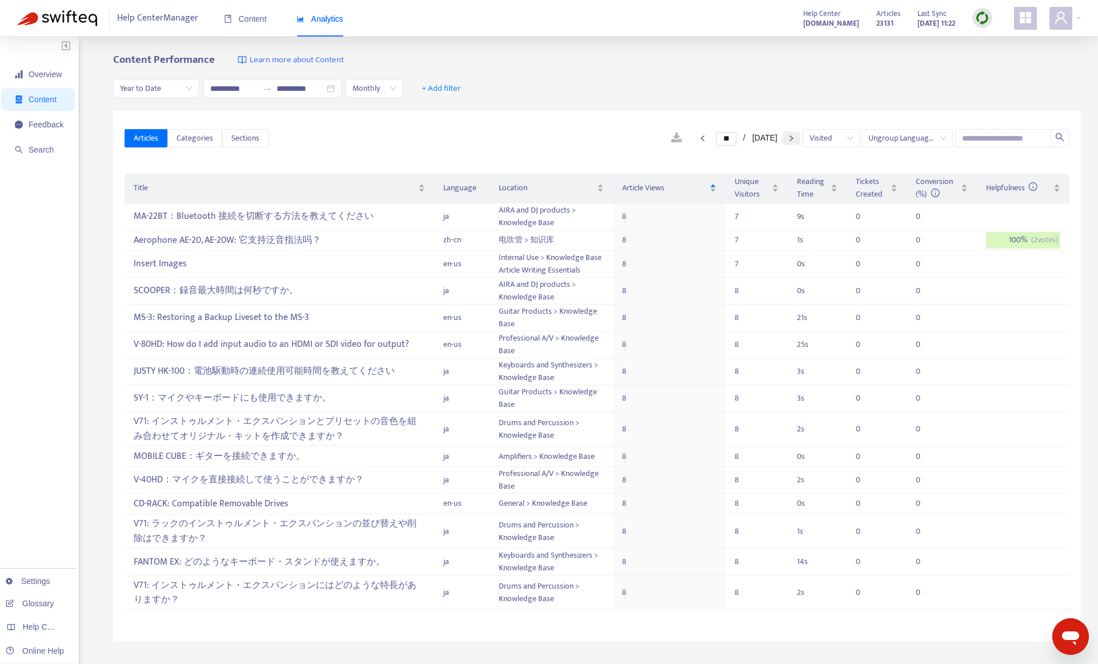
click at [790, 142] on button "button" at bounding box center [791, 138] width 18 height 14
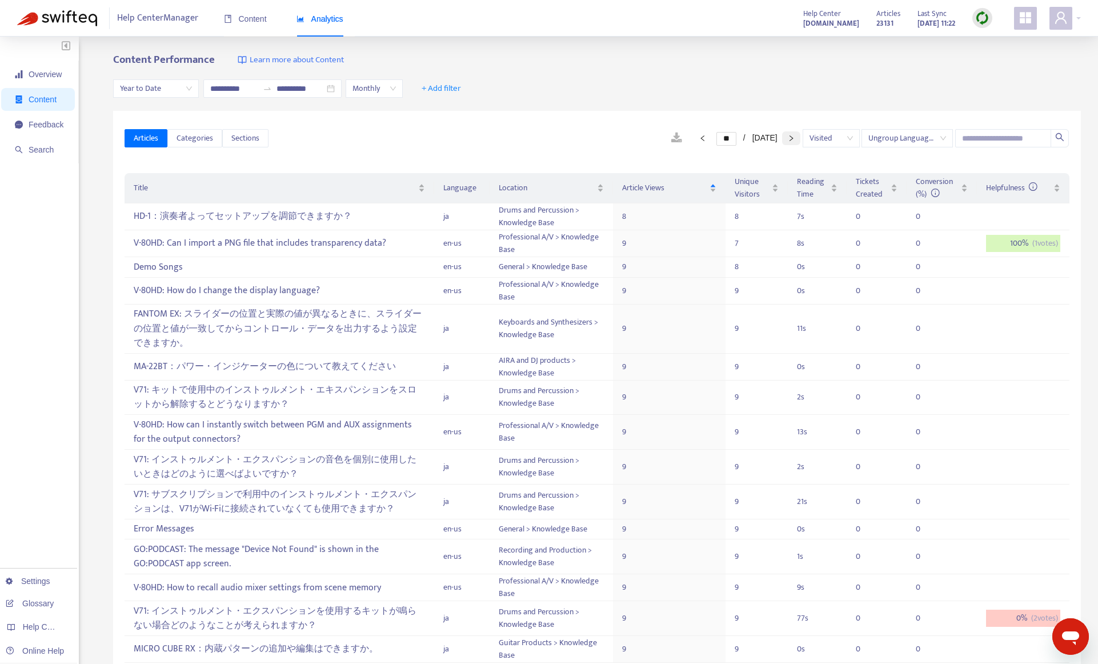
click at [789, 138] on icon "right" at bounding box center [791, 138] width 7 height 7
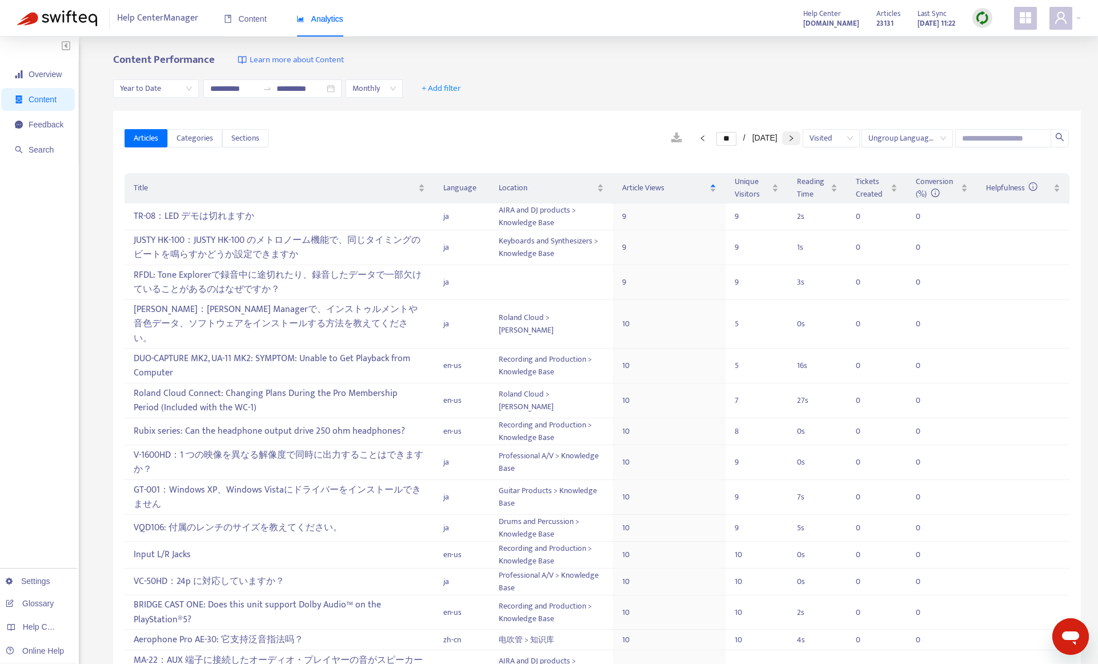
click at [789, 138] on icon "right" at bounding box center [791, 138] width 7 height 7
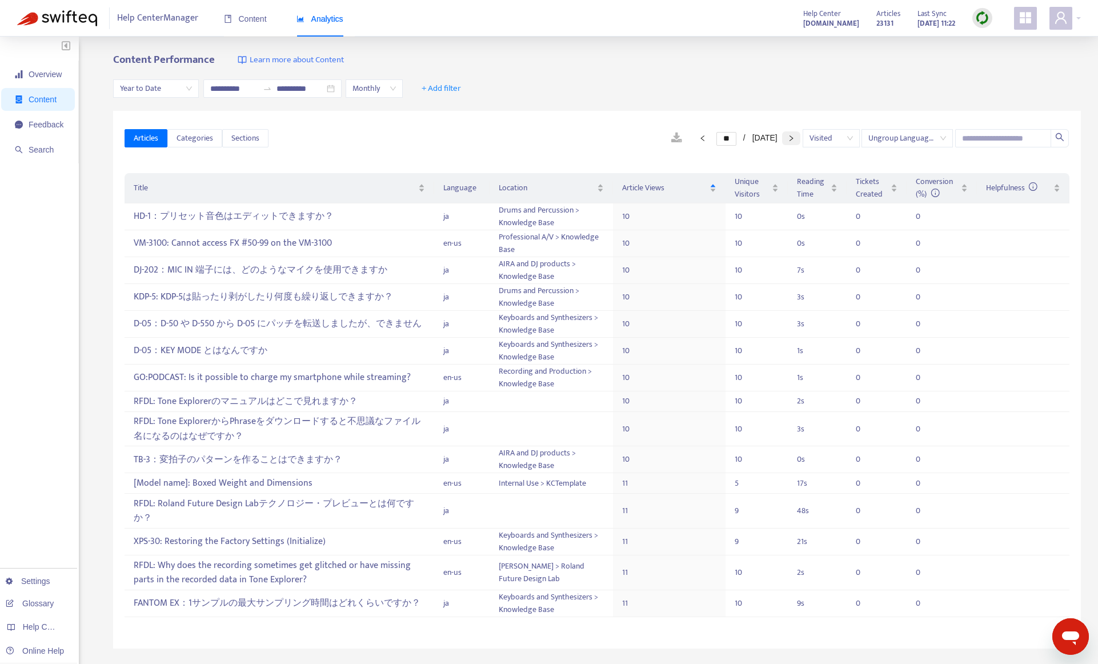
click at [785, 139] on button "button" at bounding box center [791, 138] width 18 height 14
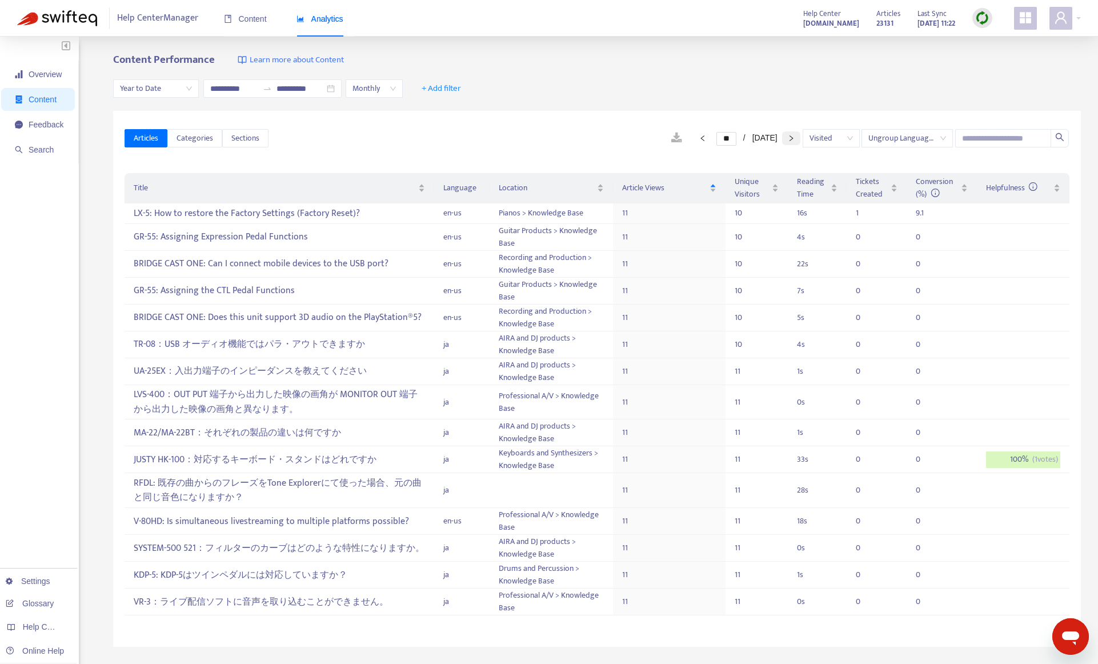
click at [788, 135] on icon "right" at bounding box center [791, 138] width 7 height 7
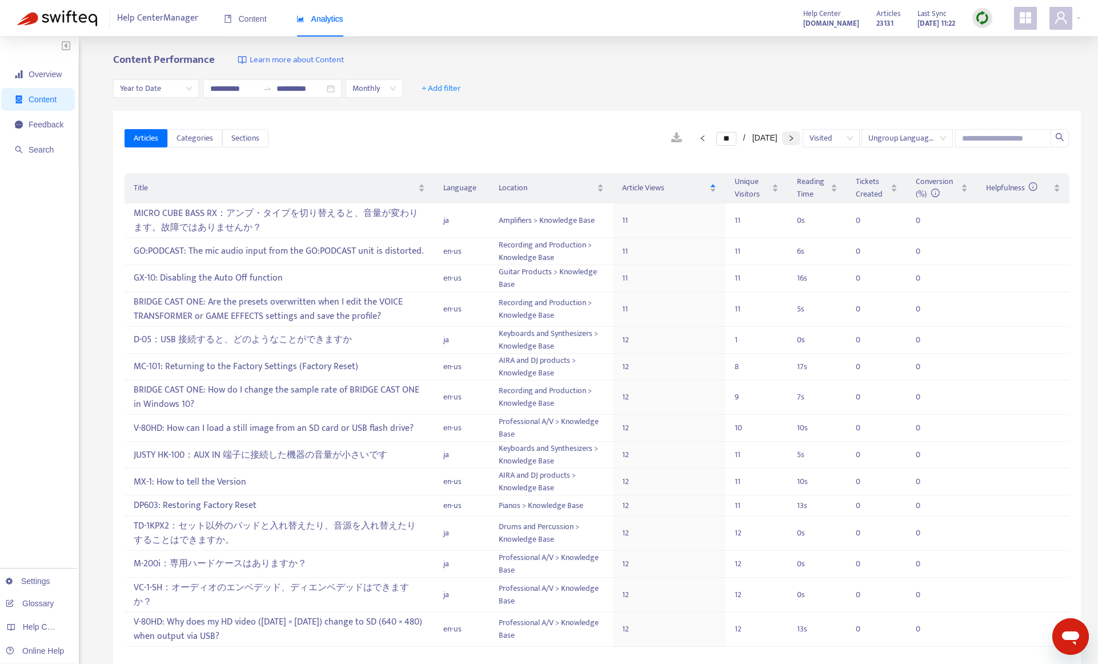
click at [788, 135] on icon "right" at bounding box center [791, 138] width 7 height 7
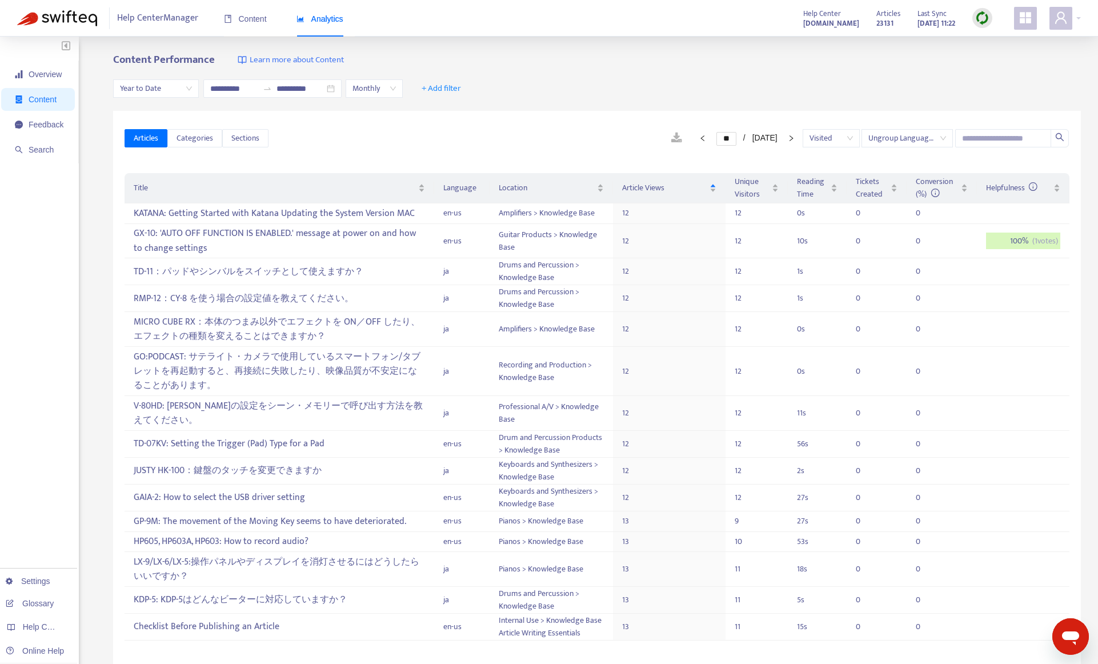
click at [647, 106] on div "**********" at bounding box center [597, 89] width 968 height 44
click at [693, 139] on button "button" at bounding box center [702, 138] width 18 height 14
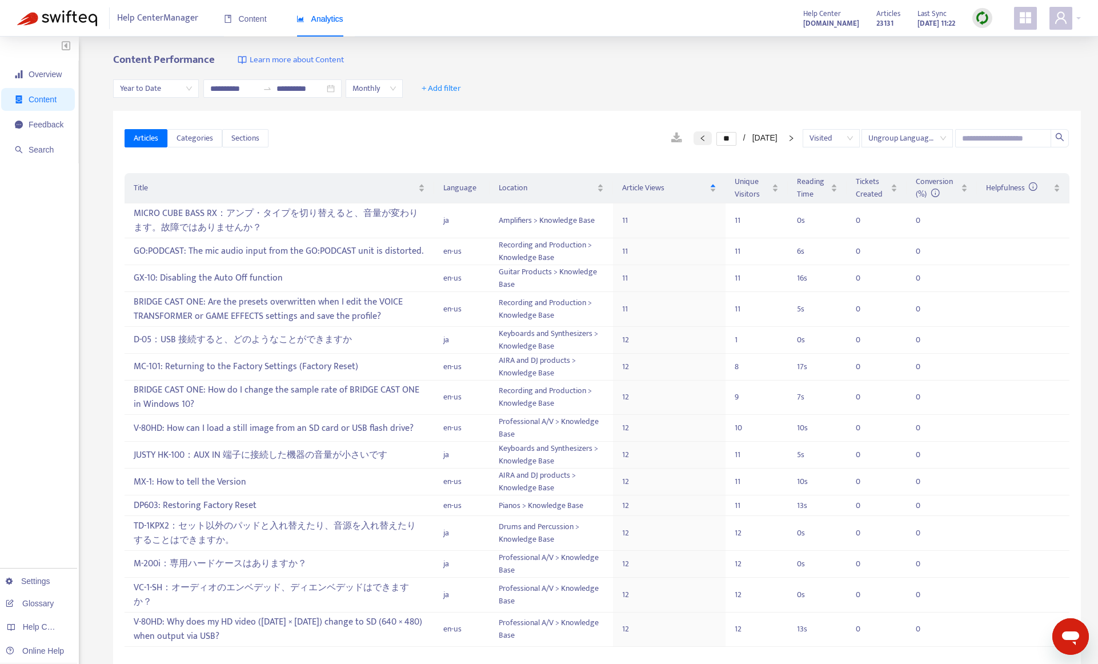
click at [693, 139] on button "button" at bounding box center [702, 138] width 18 height 14
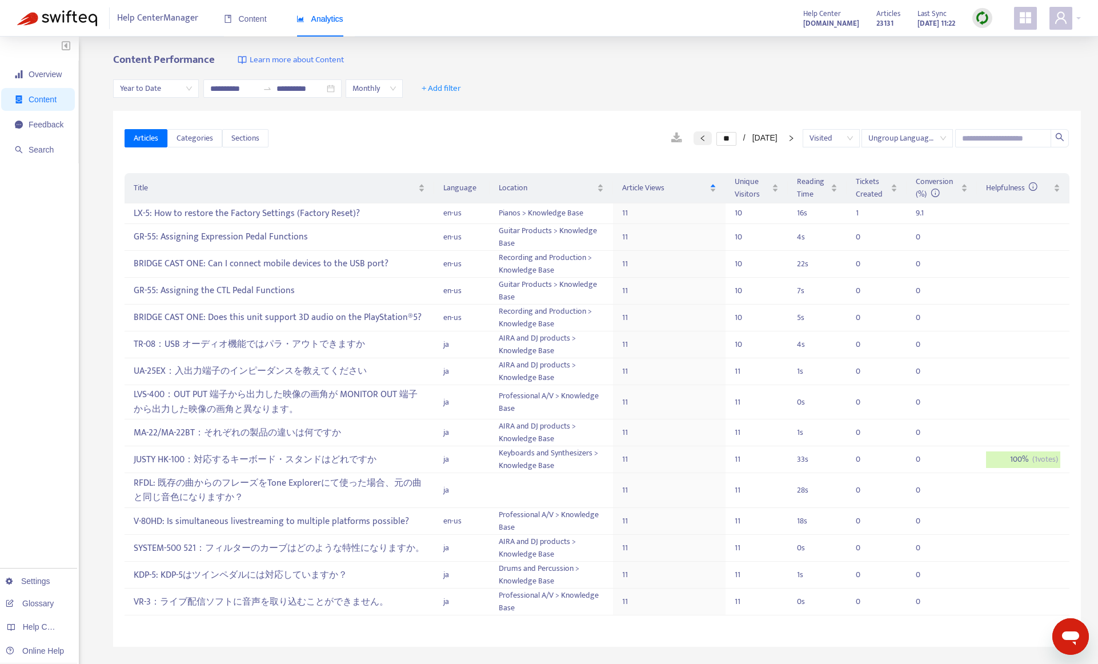
click at [693, 139] on button "button" at bounding box center [702, 138] width 18 height 14
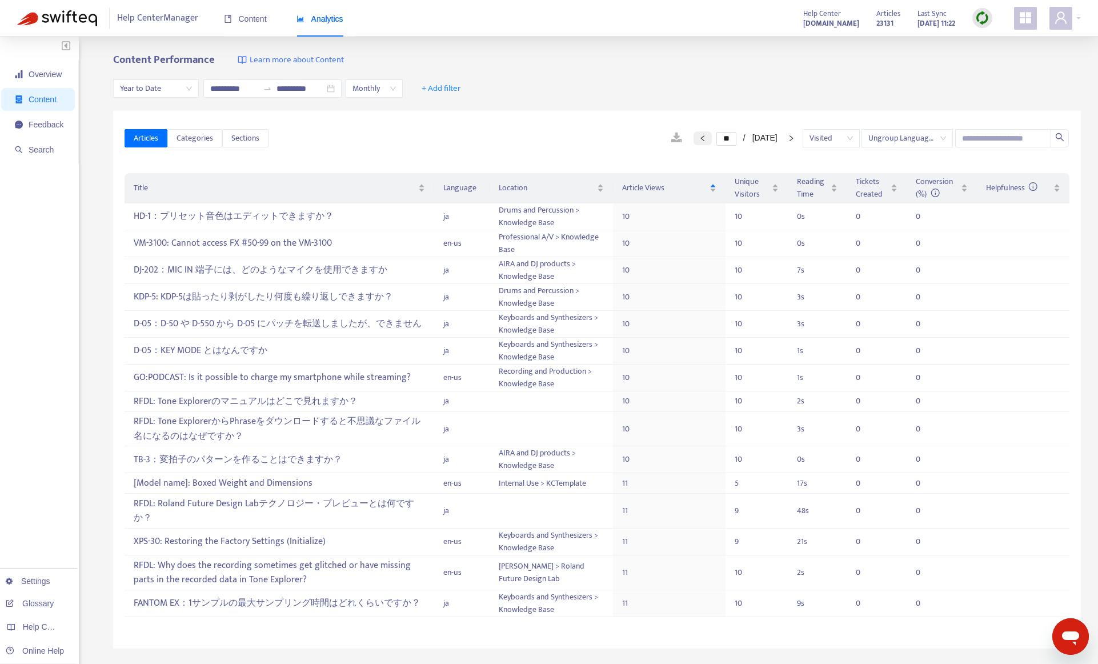
click at [693, 139] on button "button" at bounding box center [702, 138] width 18 height 14
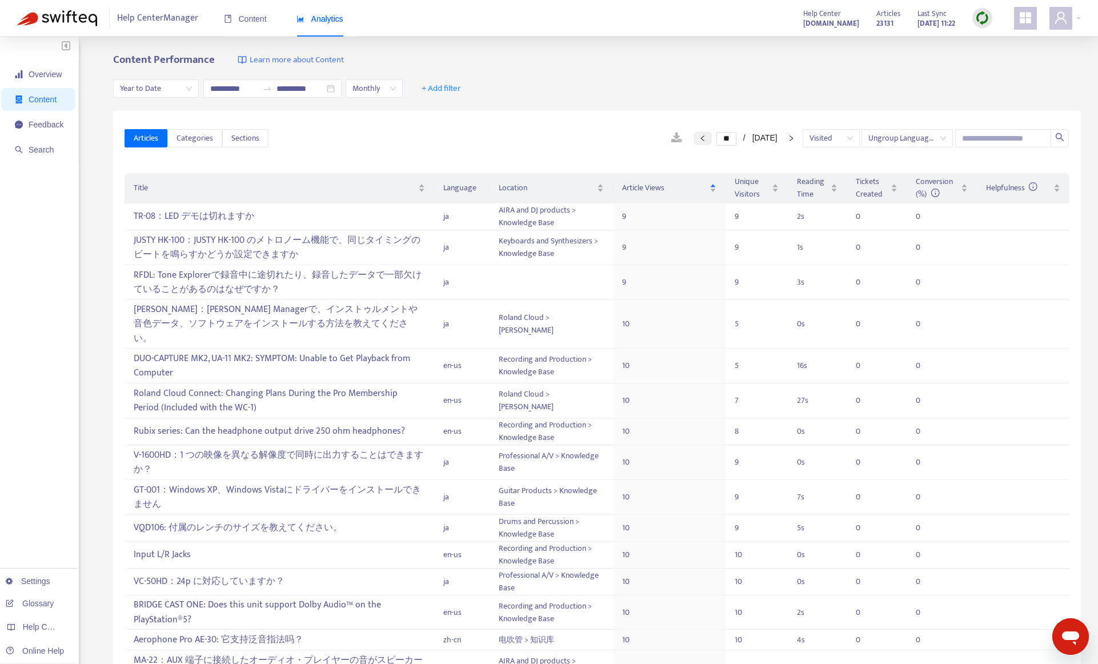
click at [693, 139] on button "button" at bounding box center [702, 138] width 18 height 14
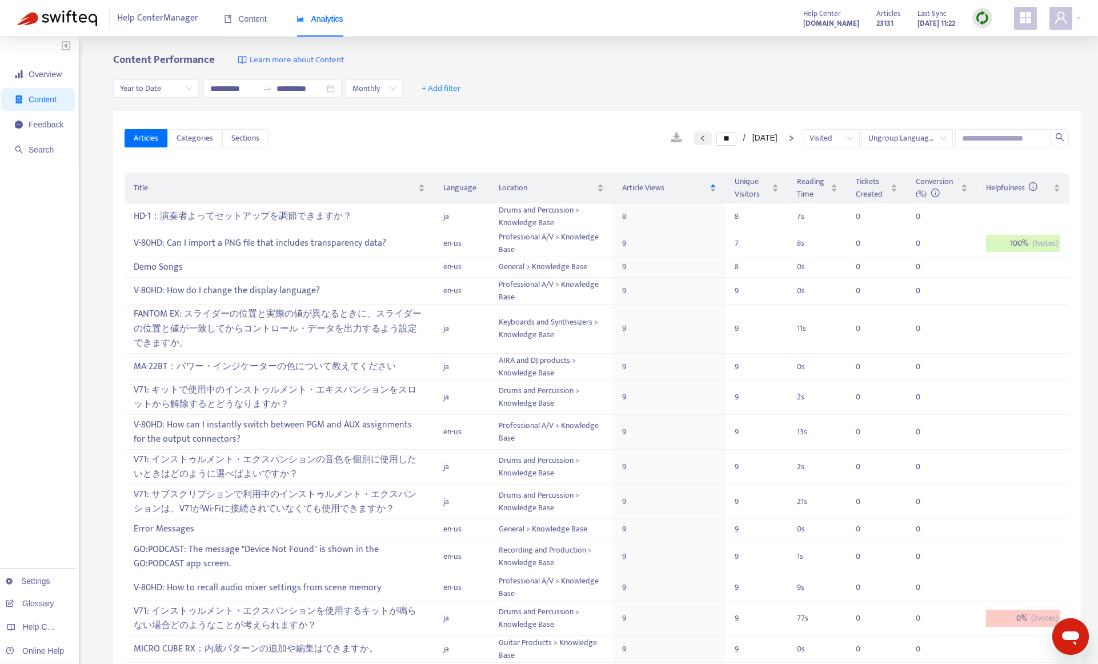
click at [693, 139] on button "button" at bounding box center [702, 138] width 18 height 14
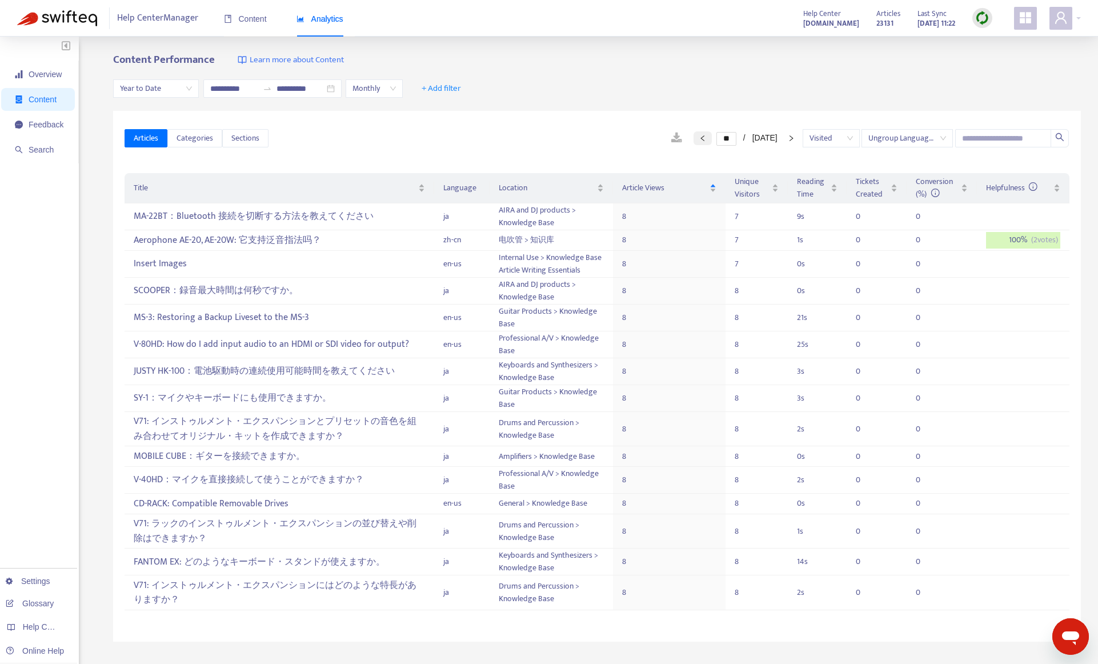
click at [693, 139] on button "button" at bounding box center [702, 138] width 18 height 14
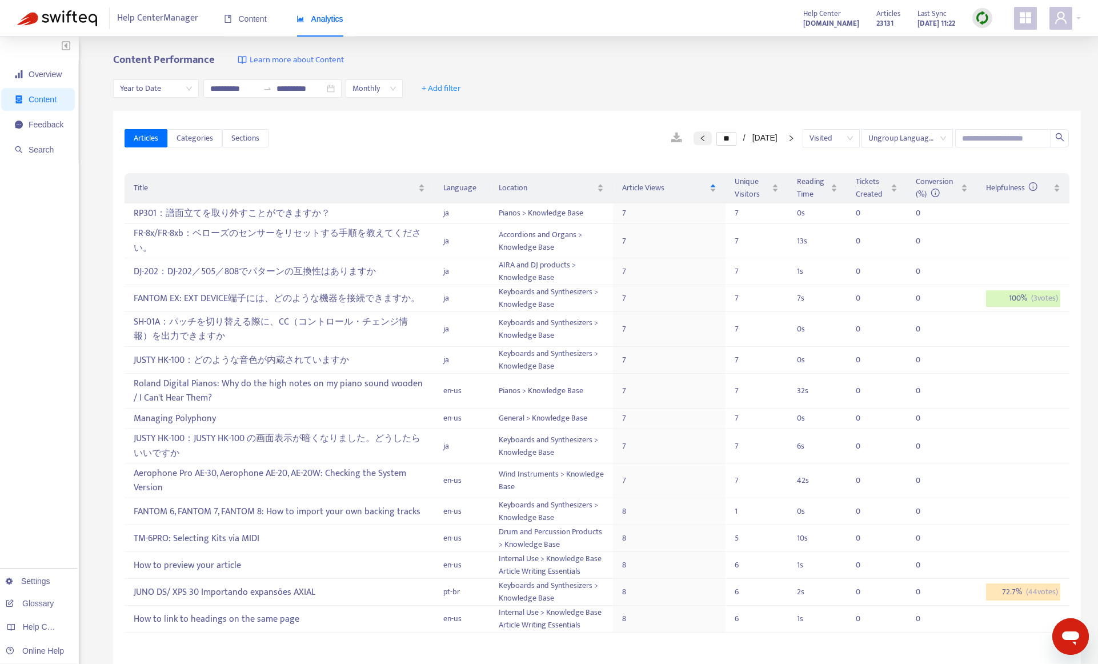
click at [693, 139] on button "button" at bounding box center [702, 138] width 18 height 14
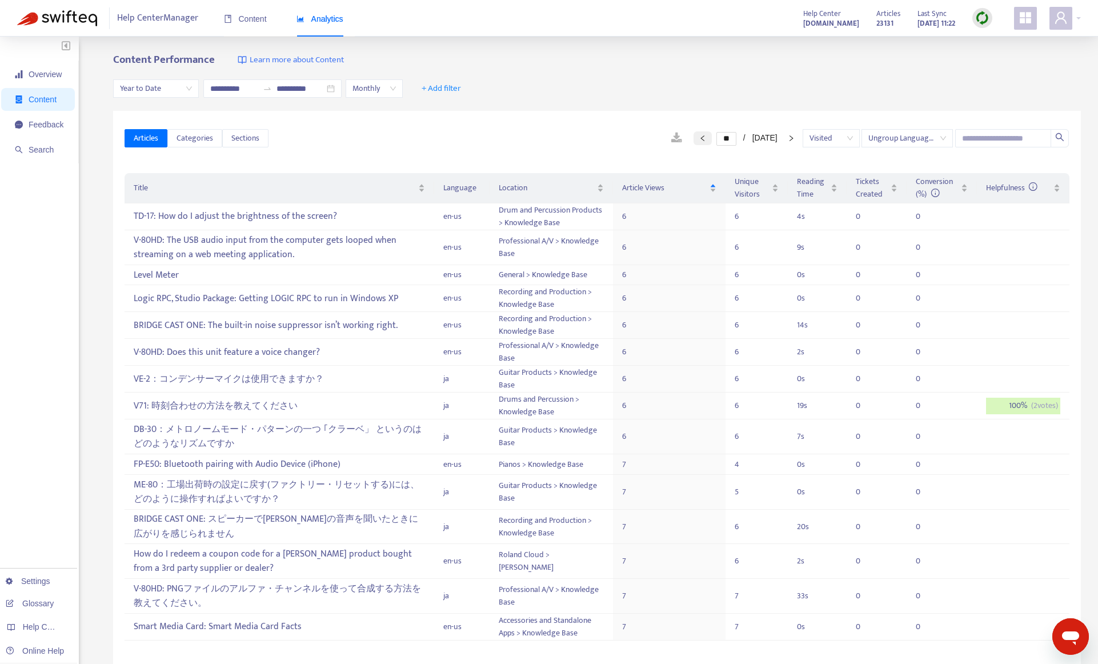
click at [693, 139] on button "button" at bounding box center [702, 138] width 18 height 14
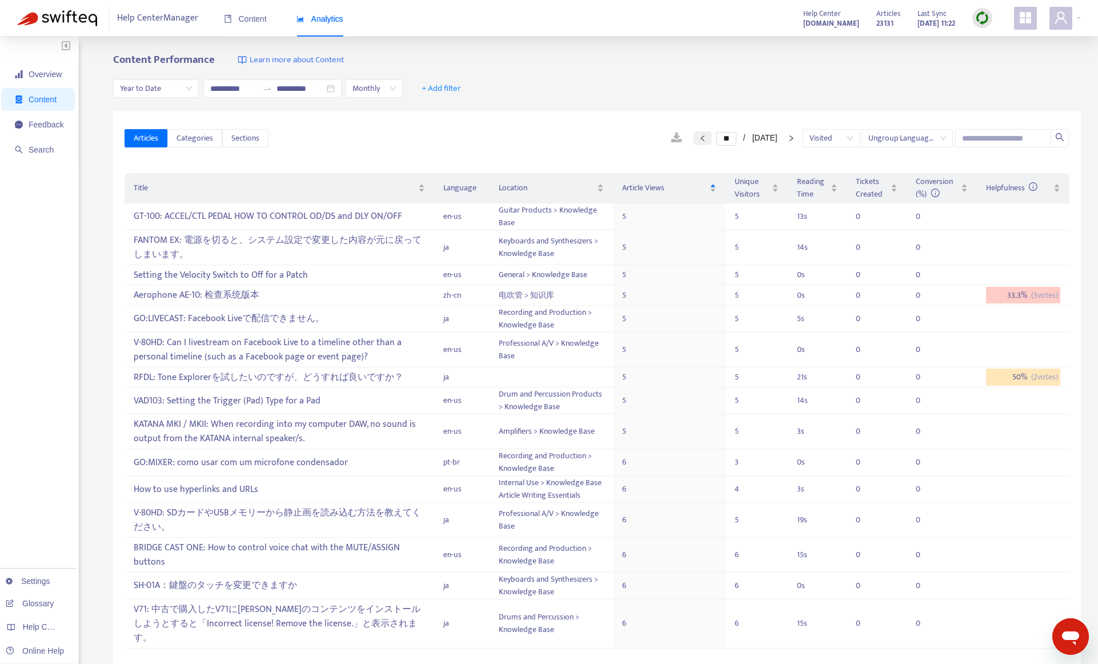
click at [693, 139] on button "button" at bounding box center [702, 138] width 18 height 14
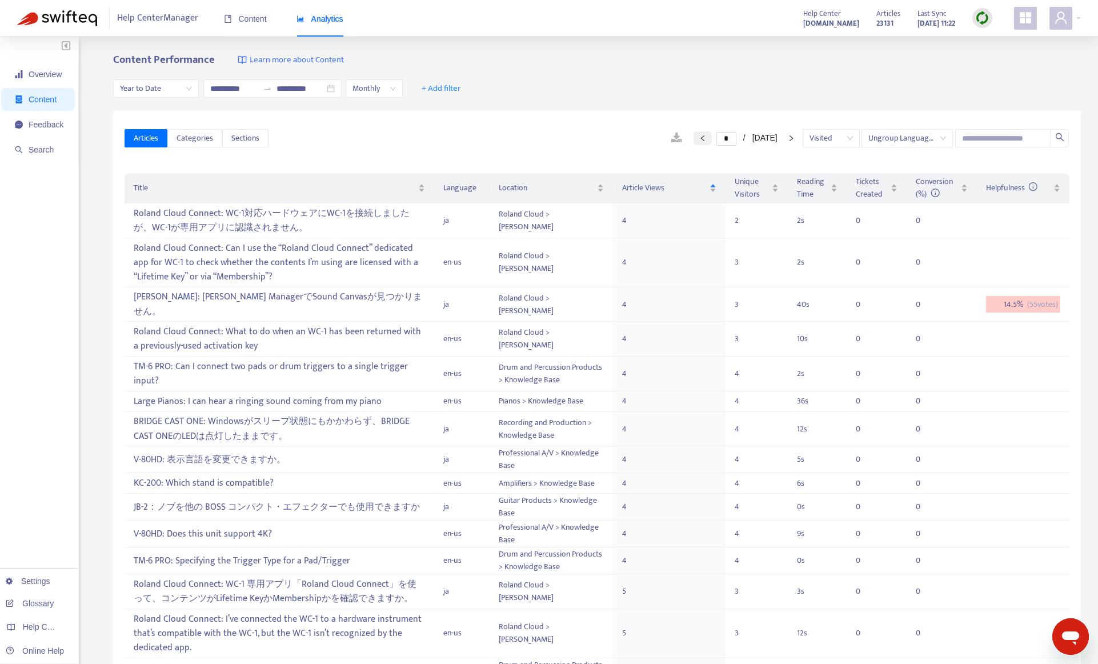
click at [693, 139] on button "button" at bounding box center [702, 138] width 18 height 14
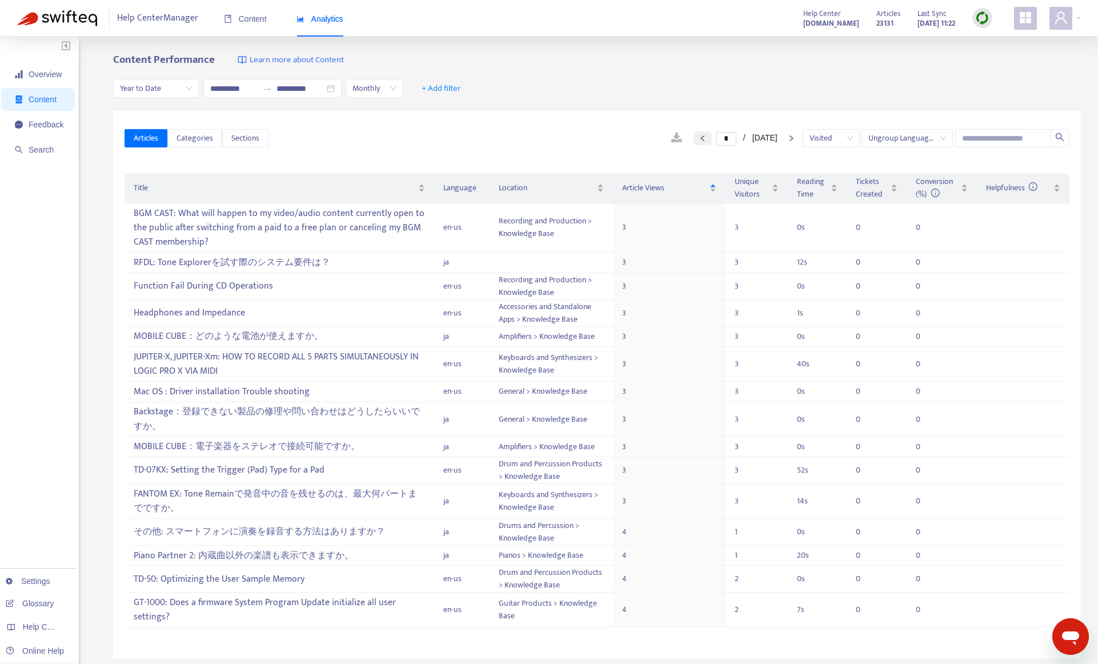
click at [693, 139] on button "button" at bounding box center [702, 138] width 18 height 14
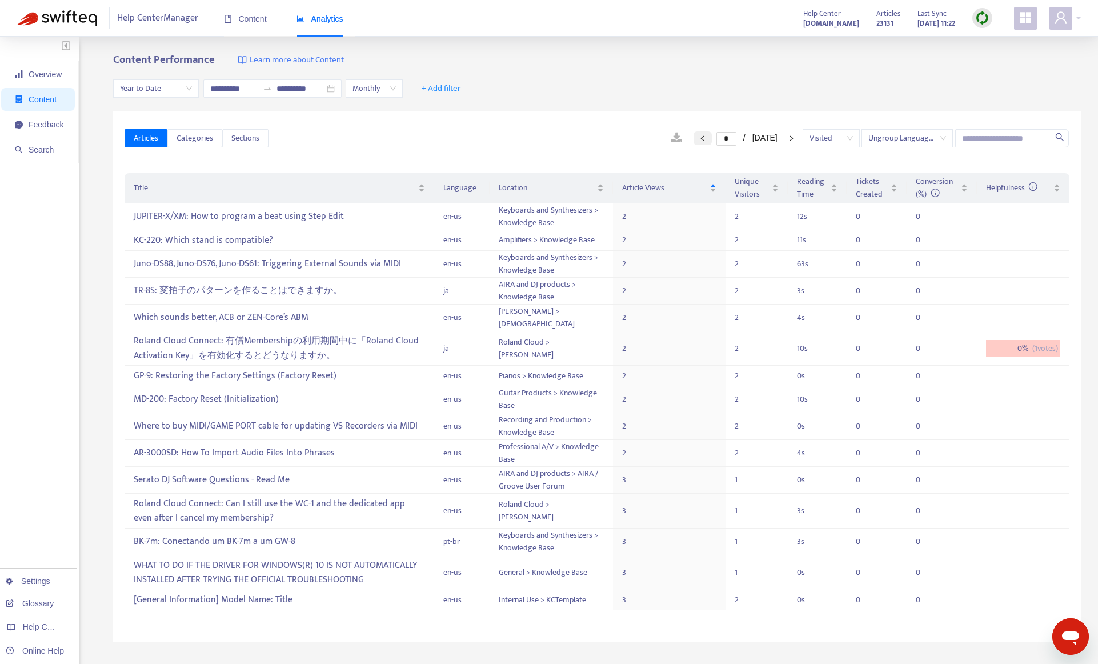
click at [693, 139] on button "button" at bounding box center [702, 138] width 18 height 14
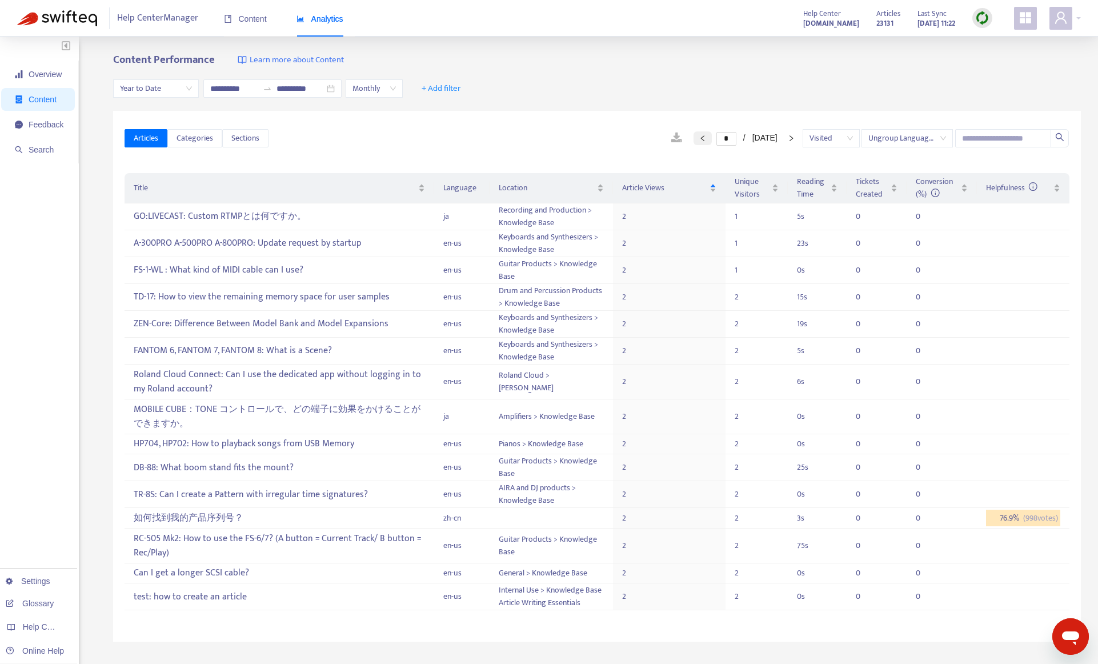
click at [693, 139] on button "button" at bounding box center [702, 138] width 18 height 14
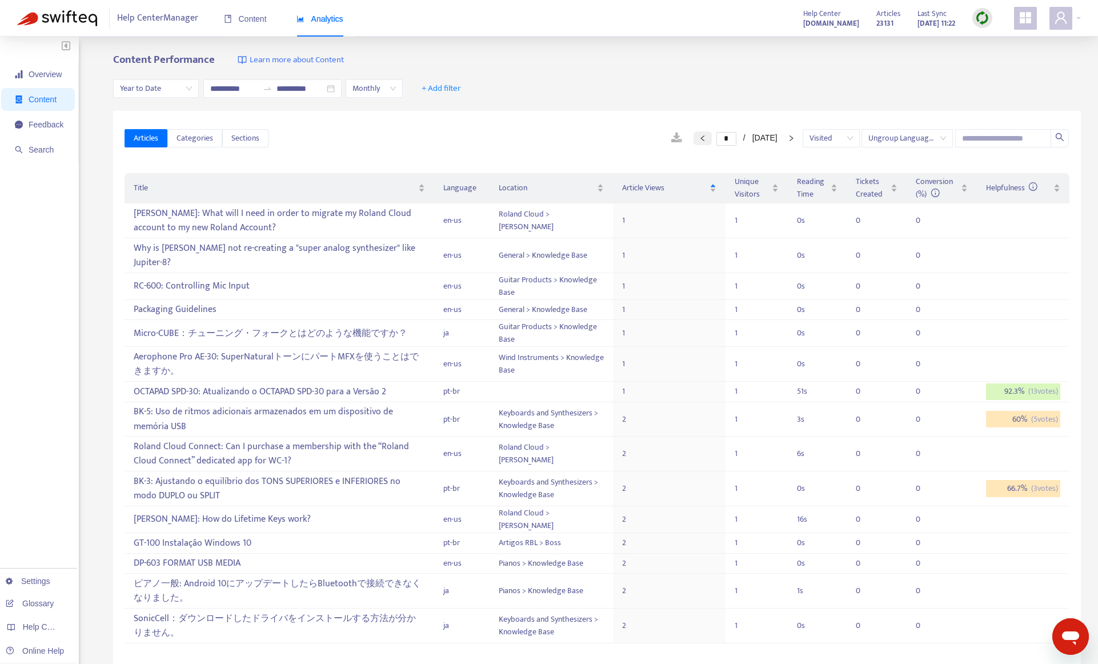
click at [693, 139] on button "button" at bounding box center [702, 138] width 18 height 14
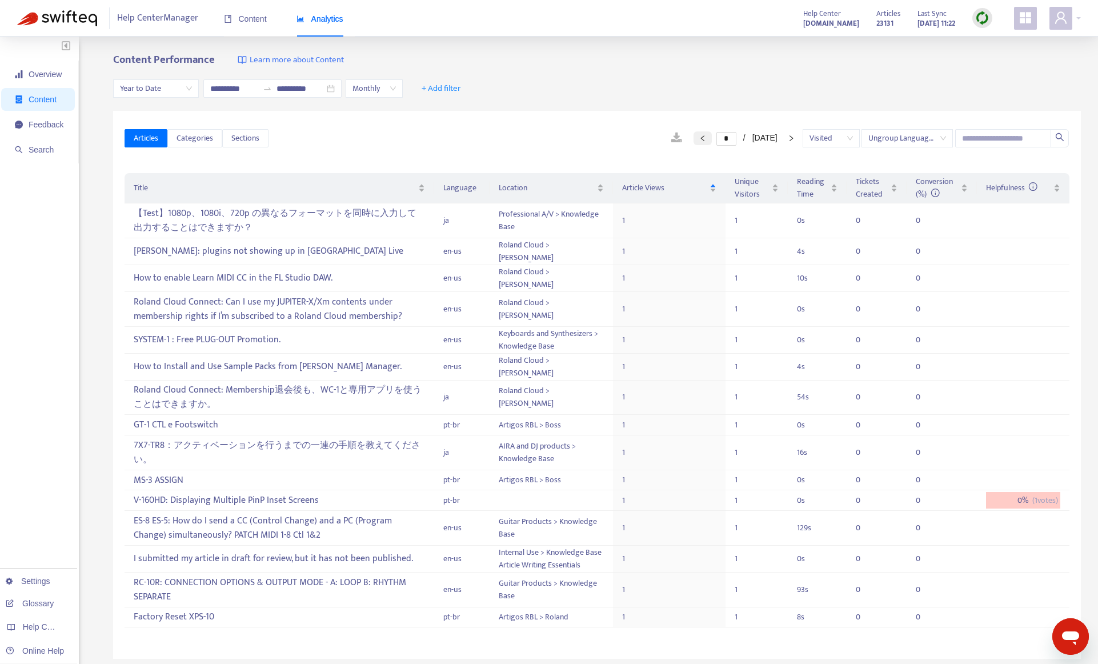
click at [693, 139] on button "button" at bounding box center [702, 138] width 18 height 14
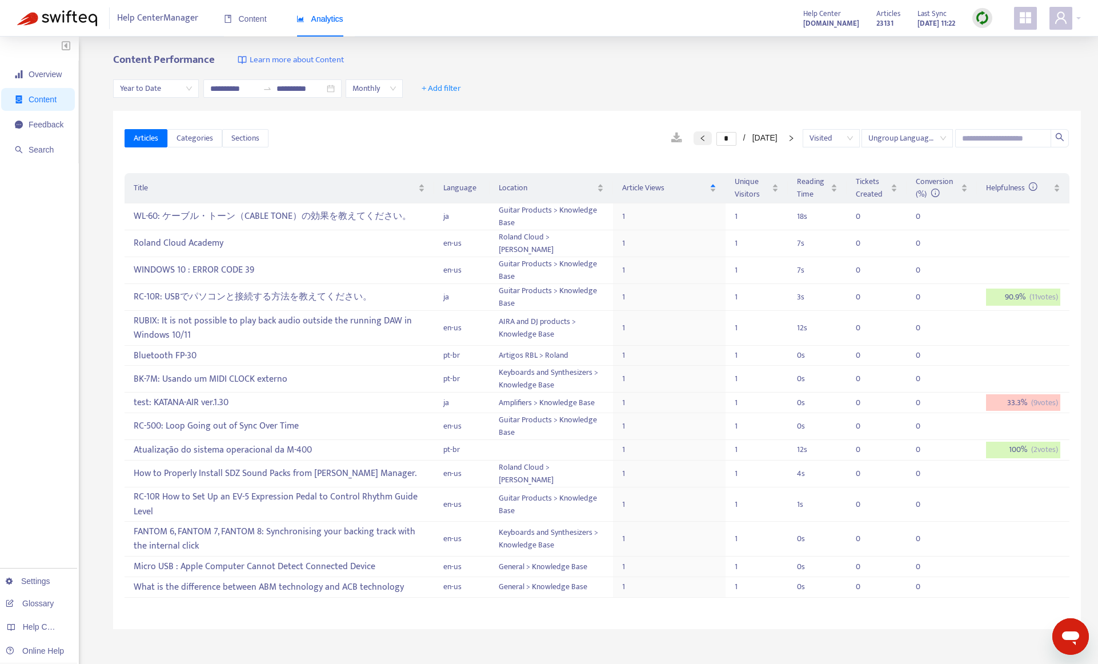
click at [693, 139] on button "button" at bounding box center [702, 138] width 18 height 14
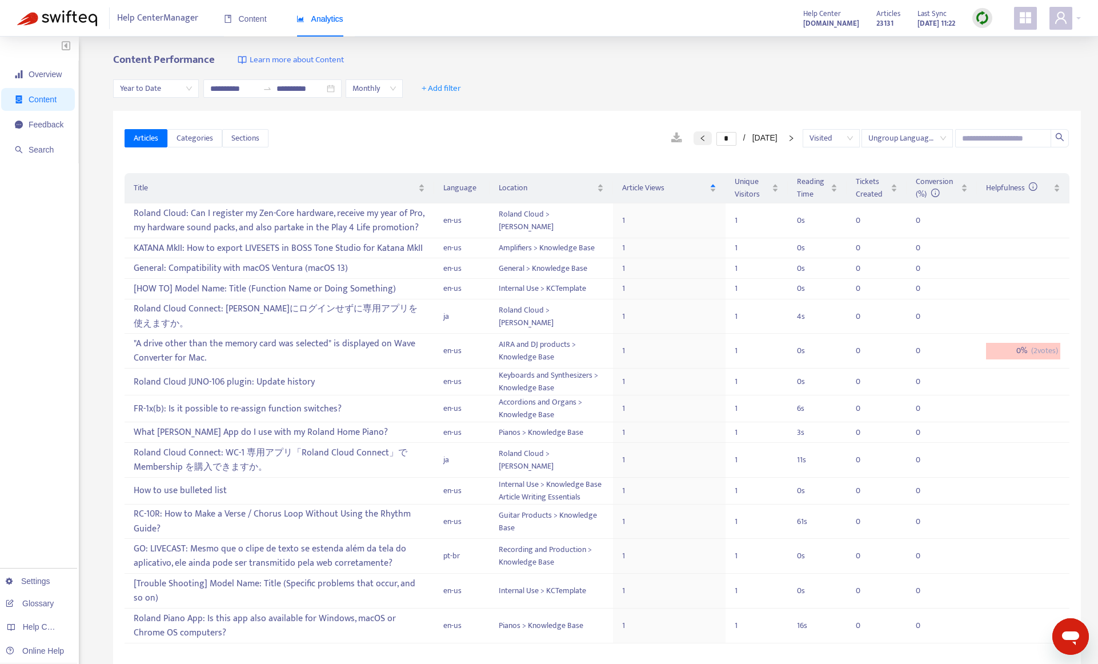
click at [693, 139] on button "button" at bounding box center [702, 138] width 18 height 14
type input "*"
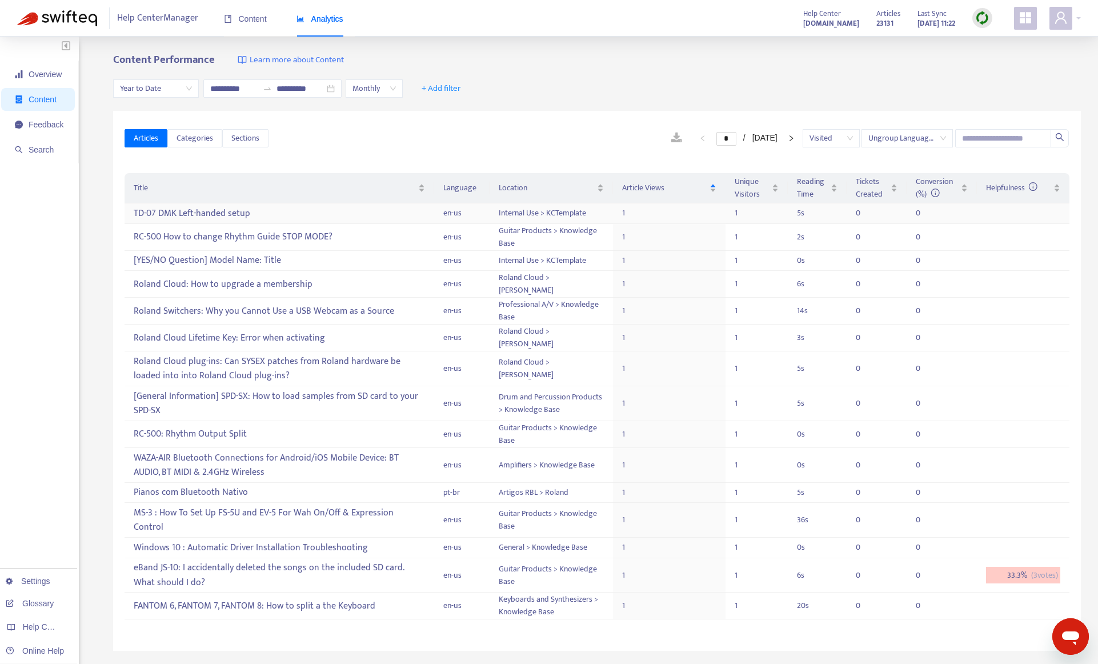
drag, startPoint x: 238, startPoint y: 212, endPoint x: 512, endPoint y: 114, distance: 291.0
click at [457, 131] on div "* / [DATE] Visited Ungroup Languages" at bounding box center [668, 138] width 801 height 18
click at [458, 87] on span "+ Add filter" at bounding box center [441, 89] width 39 height 14
click at [557, 135] on div "* / [DATE] Visited Ungroup Languages" at bounding box center [668, 138] width 801 height 18
